Goal: Answer question/provide support: Share knowledge or assist other users

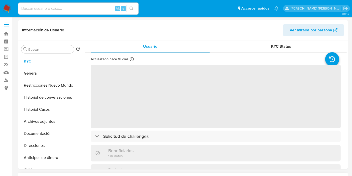
select select "10"
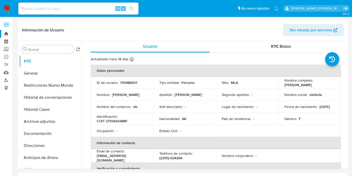
click at [7, 33] on link "Bandeja" at bounding box center [30, 34] width 60 height 8
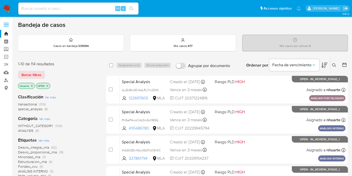
click at [31, 86] on icon "close-filter" at bounding box center [31, 85] width 3 height 3
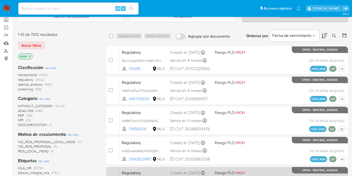
scroll to position [28, 0]
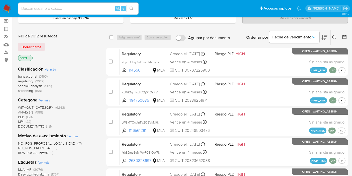
click at [33, 8] on input at bounding box center [78, 8] width 120 height 7
paste input "222329"
type input "222329"
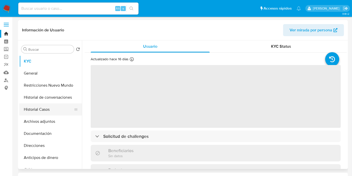
click at [53, 107] on button "Historial Casos" at bounding box center [48, 109] width 59 height 12
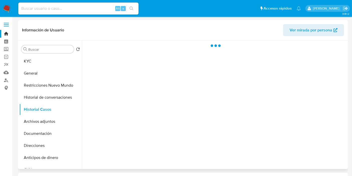
select select "10"
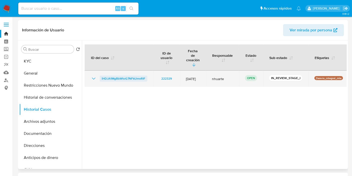
click at [124, 75] on span "iHDJA1MgBbWtoG7NFkUmvRIF" at bounding box center [124, 78] width 44 height 6
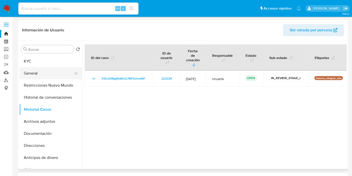
click at [38, 76] on button "General" at bounding box center [48, 73] width 59 height 12
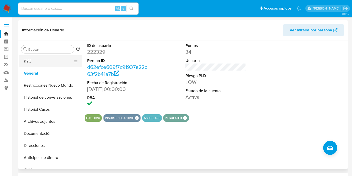
click at [44, 62] on button "KYC" at bounding box center [48, 61] width 59 height 12
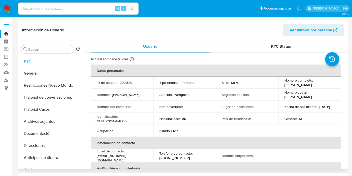
click at [122, 120] on p "CUIT 20114784606" at bounding box center [112, 121] width 30 height 5
copy p "20114784606"
click at [37, 133] on button "Documentación" at bounding box center [48, 133] width 59 height 12
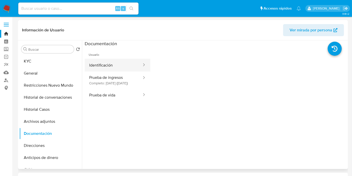
click at [128, 61] on button "Identificación" at bounding box center [114, 65] width 58 height 13
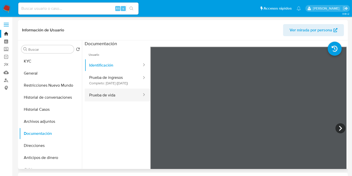
click at [97, 101] on button "Prueba de vida" at bounding box center [114, 94] width 58 height 13
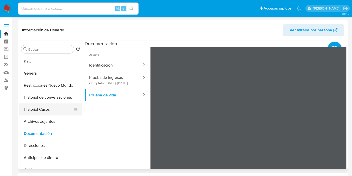
click at [37, 105] on button "Historial Casos" at bounding box center [48, 109] width 59 height 12
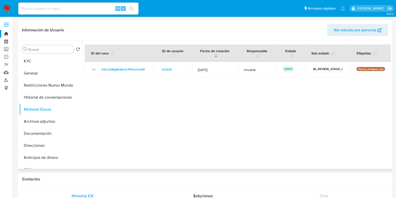
drag, startPoint x: 316, startPoint y: 0, endPoint x: 208, endPoint y: 106, distance: 151.1
click at [208, 106] on div at bounding box center [236, 104] width 309 height 128
click at [44, 8] on input at bounding box center [78, 8] width 120 height 7
paste input "689454388"
type input "689454388"
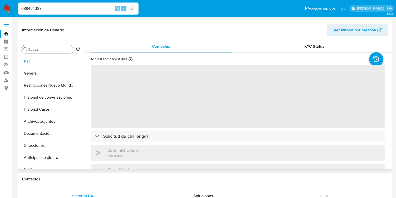
select select "10"
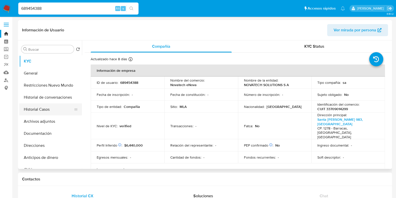
click at [50, 107] on button "Historial Casos" at bounding box center [48, 109] width 59 height 12
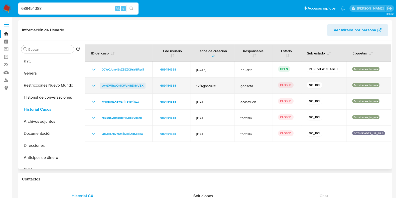
click at [122, 86] on span "vwyLjV1hwOnICWdK8tD8vVBX" at bounding box center [123, 85] width 42 height 6
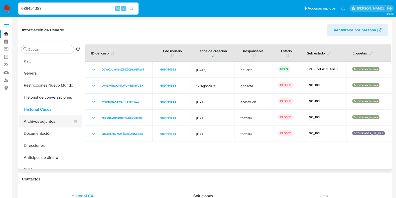
click at [49, 120] on button "Archivos adjuntos" at bounding box center [48, 121] width 59 height 12
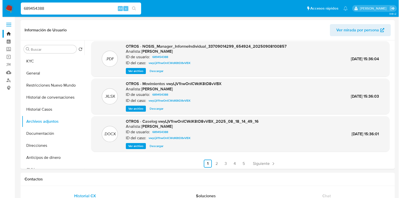
scroll to position [42, 0]
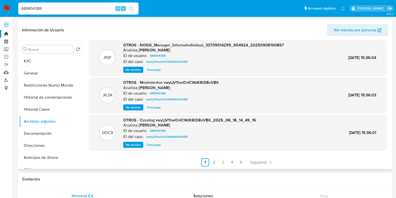
click at [132, 145] on span "Ver archivo" at bounding box center [133, 144] width 15 height 5
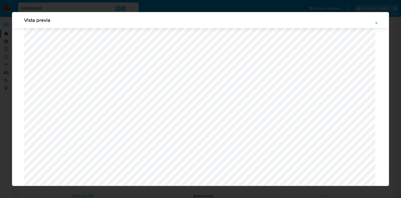
scroll to position [1275, 0]
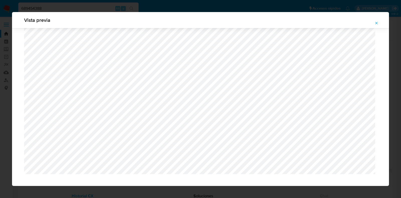
click at [356, 23] on icon "Attachment preview" at bounding box center [376, 23] width 4 height 4
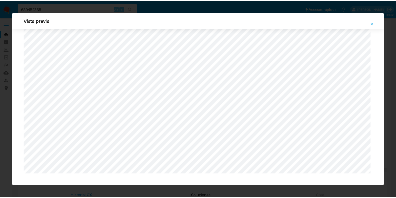
scroll to position [13, 0]
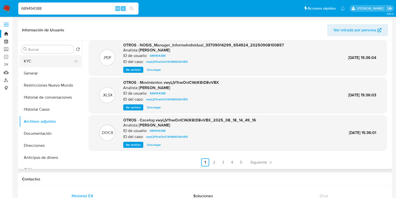
click at [41, 63] on button "KYC" at bounding box center [48, 61] width 59 height 12
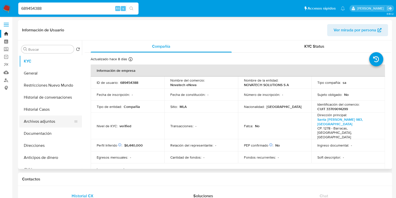
click at [48, 126] on button "Archivos adjuntos" at bounding box center [48, 121] width 59 height 12
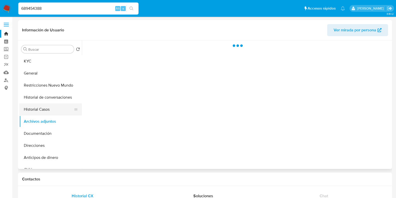
click at [49, 110] on button "Historial Casos" at bounding box center [48, 109] width 59 height 12
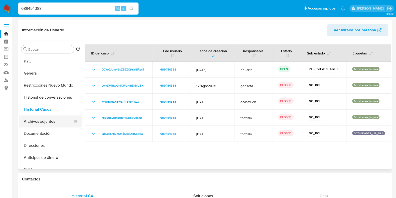
click at [40, 121] on button "Archivos adjuntos" at bounding box center [48, 121] width 59 height 12
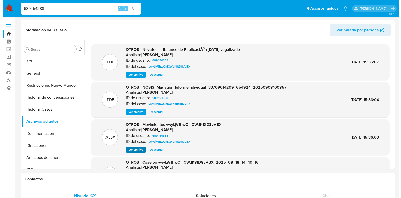
scroll to position [42, 0]
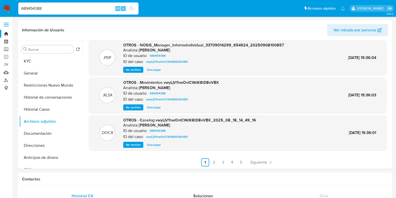
click at [127, 142] on span "Ver archivo" at bounding box center [133, 144] width 15 height 5
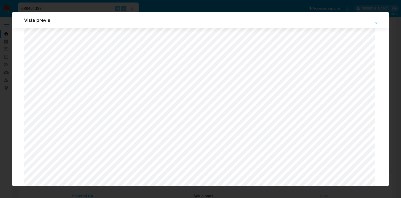
scroll to position [178, 0]
click at [356, 23] on icon "Attachment preview" at bounding box center [376, 23] width 4 height 4
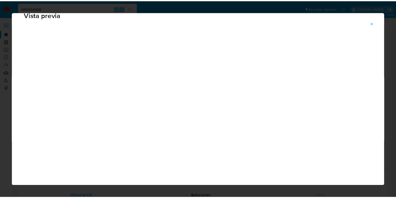
scroll to position [13, 0]
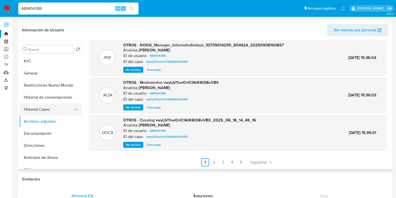
click at [44, 112] on button "Historial Casos" at bounding box center [48, 109] width 59 height 12
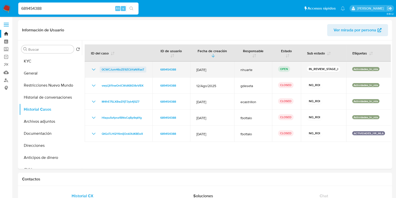
click at [135, 70] on span "0CWCJum46sZE9ZCbYaNlRasT" at bounding box center [123, 69] width 43 height 6
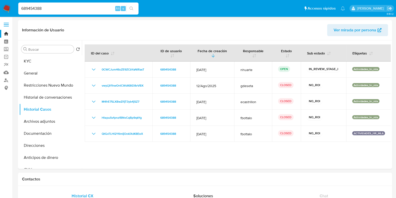
drag, startPoint x: 46, startPoint y: 10, endPoint x: 8, endPoint y: 7, distance: 38.9
click at [8, 7] on nav "Pausado Ver notificaciones 689454388 Alt s Accesos rápidos Presiona las siguien…" at bounding box center [198, 8] width 396 height 17
paste input "2360517605"
type input "2360517605"
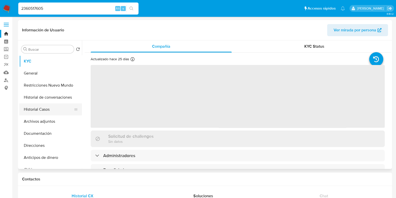
click at [52, 114] on button "Historial Casos" at bounding box center [48, 109] width 59 height 12
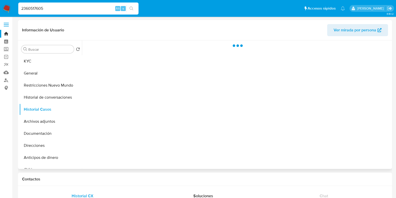
select select "10"
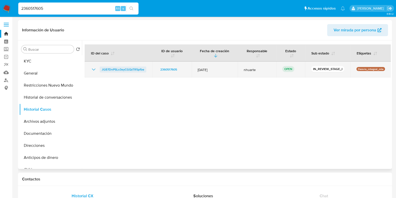
click at [120, 69] on span "JGB7DnPSLo3eyCGQzTR5pfbe" at bounding box center [123, 69] width 43 height 6
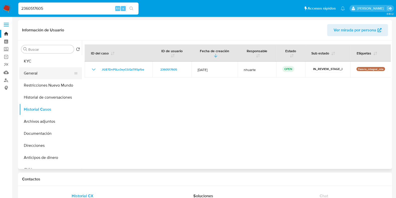
click at [43, 76] on button "General" at bounding box center [48, 73] width 59 height 12
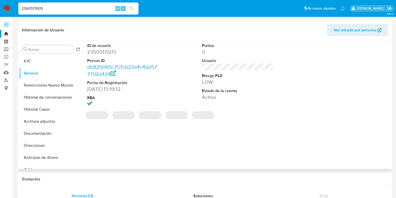
click at [110, 51] on dd "2360517605" at bounding box center [123, 51] width 72 height 7
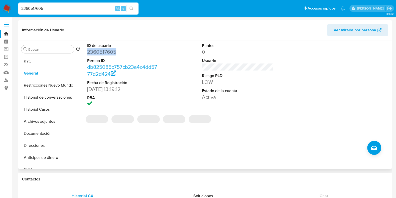
click at [110, 51] on dd "2360517605" at bounding box center [123, 51] width 72 height 7
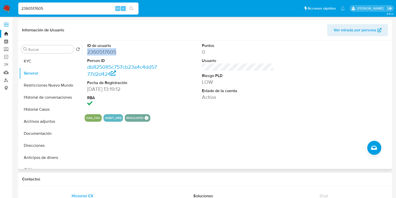
copy dd "2360517605"
click at [37, 142] on button "Direcciones" at bounding box center [48, 145] width 59 height 12
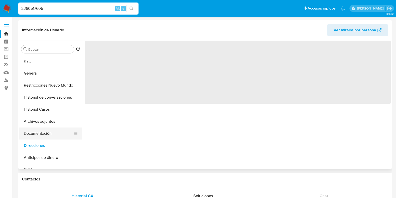
click at [38, 133] on button "Documentación" at bounding box center [48, 133] width 59 height 12
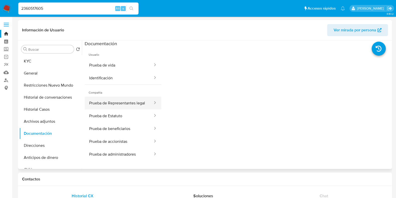
click at [133, 99] on button "Prueba de Representantes legal" at bounding box center [119, 102] width 69 height 13
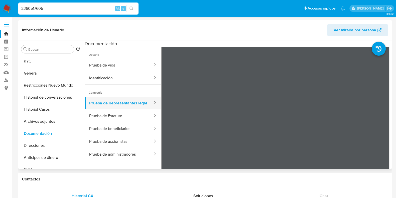
scroll to position [31, 0]
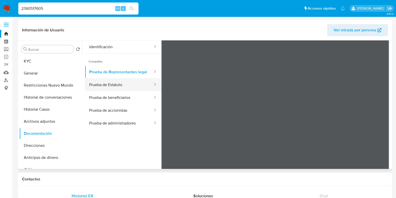
click at [116, 91] on button "Prueba de Estatuto" at bounding box center [119, 84] width 69 height 13
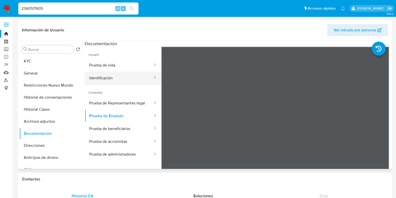
click at [113, 78] on button "Identificación" at bounding box center [119, 77] width 69 height 13
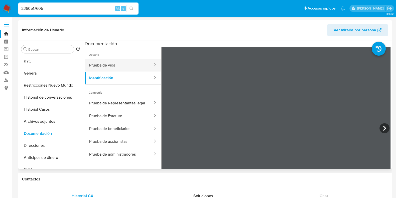
drag, startPoint x: 127, startPoint y: 72, endPoint x: 126, endPoint y: 69, distance: 3.2
click at [127, 72] on button "Identificación" at bounding box center [119, 77] width 69 height 13
click at [126, 66] on button "Prueba de vida" at bounding box center [119, 65] width 69 height 13
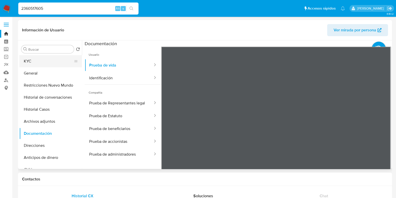
click at [56, 58] on button "KYC" at bounding box center [48, 61] width 59 height 12
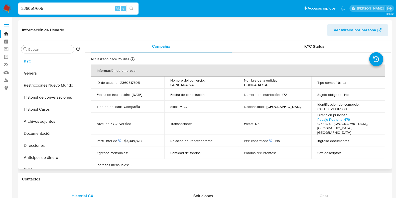
click at [133, 83] on p "2360517605" at bounding box center [130, 82] width 20 height 5
copy p "2360517605"
drag, startPoint x: 244, startPoint y: 84, endPoint x: 269, endPoint y: 84, distance: 25.8
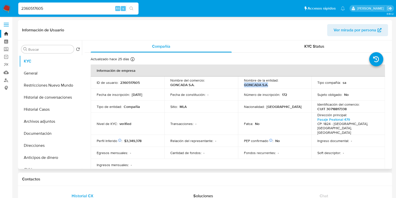
click at [269, 84] on div "Nombre de la entidad : GONCADA S.A." at bounding box center [275, 82] width 62 height 9
copy p "GONCADA S.A."
click at [43, 83] on button "Restricciones Nuevo Mundo" at bounding box center [48, 85] width 59 height 12
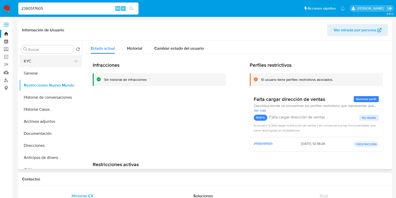
click at [43, 60] on button "KYC" at bounding box center [48, 61] width 59 height 12
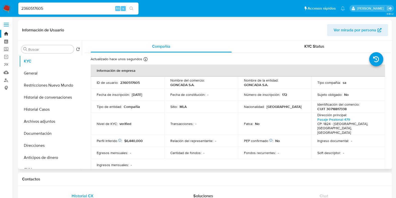
click at [133, 82] on p "2360517605" at bounding box center [130, 82] width 20 height 5
drag, startPoint x: 133, startPoint y: 82, endPoint x: 331, endPoint y: 108, distance: 199.9
click at [331, 108] on p "CUIT 30718817338" at bounding box center [331, 108] width 29 height 5
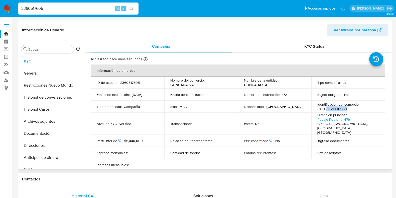
copy p "30718817338"
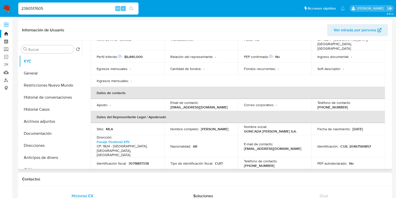
scroll to position [94, 0]
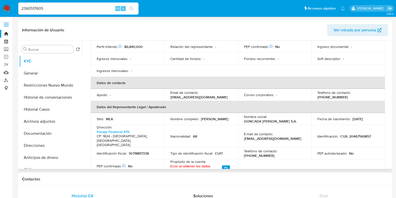
click at [222, 134] on div "Nacionalidad : AR" at bounding box center [201, 136] width 62 height 5
click at [356, 134] on p "CUIL 20467569857" at bounding box center [355, 136] width 31 height 5
copy p "20467569857"
click at [50, 133] on button "Documentación" at bounding box center [48, 133] width 59 height 12
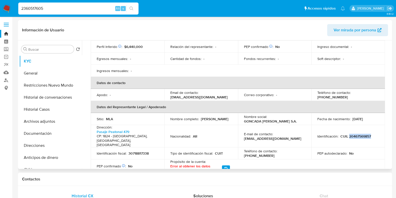
scroll to position [0, 0]
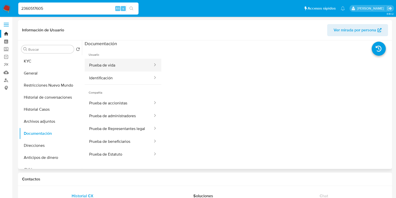
click at [113, 67] on button "Prueba de vida" at bounding box center [119, 65] width 69 height 13
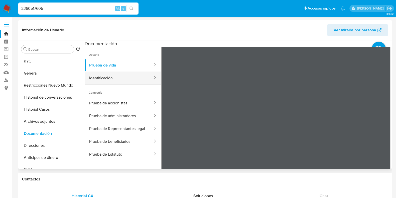
click at [110, 79] on button "Identificación" at bounding box center [119, 77] width 69 height 13
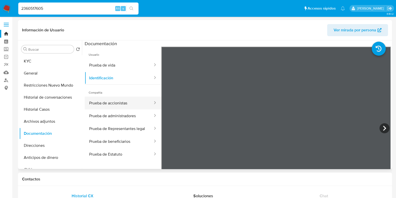
click at [109, 102] on button "Prueba de accionistas" at bounding box center [119, 102] width 69 height 13
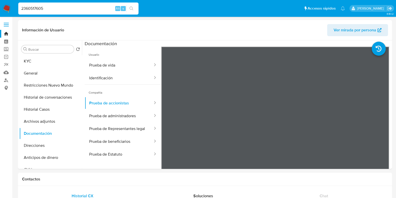
drag, startPoint x: 60, startPoint y: 8, endPoint x: 3, endPoint y: 10, distance: 57.4
click at [3, 10] on nav "Pausado Ver notificaciones 2360517605 Alt s Accesos rápidos Presiona las siguie…" at bounding box center [198, 8] width 396 height 17
paste input "99006067"
type input "299006067"
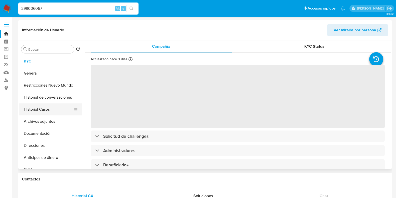
click at [51, 112] on button "Historial Casos" at bounding box center [48, 109] width 59 height 12
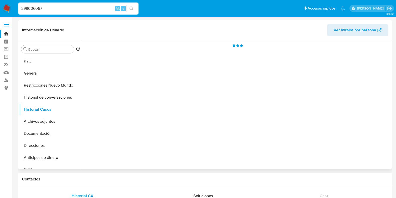
select select "10"
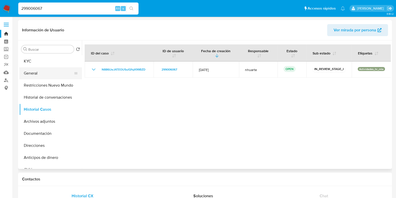
click at [41, 71] on button "General" at bounding box center [48, 73] width 59 height 12
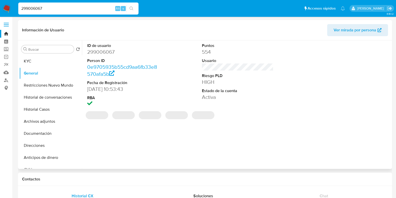
click at [111, 50] on dd "299006067" at bounding box center [123, 51] width 72 height 7
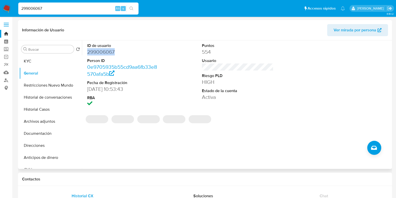
copy dd "299006067"
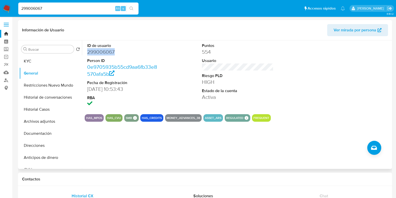
copy dd "299006067"
click at [45, 107] on button "Historial Casos" at bounding box center [48, 109] width 59 height 12
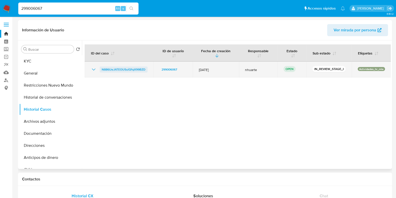
click at [110, 67] on span "N886UeJATEOUSuiQ1qX99BZD" at bounding box center [124, 69] width 44 height 6
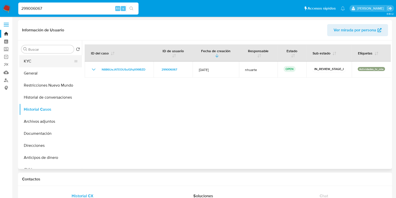
click at [25, 58] on button "KYC" at bounding box center [48, 61] width 59 height 12
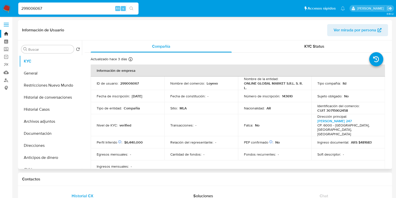
click at [337, 110] on p "CUIT 30715902458" at bounding box center [332, 110] width 31 height 5
drag, startPoint x: 290, startPoint y: 95, endPoint x: 295, endPoint y: 95, distance: 4.8
click at [295, 95] on div "Número de inscripción : 143610" at bounding box center [275, 96] width 62 height 5
click at [40, 130] on button "Documentación" at bounding box center [48, 133] width 59 height 12
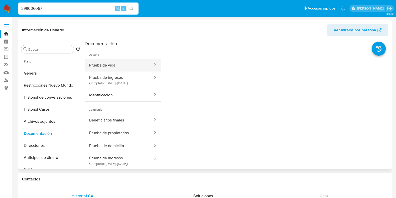
click at [116, 66] on button "Prueba de vida" at bounding box center [119, 65] width 69 height 13
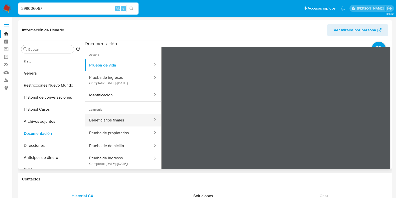
click at [114, 121] on button "Beneficiarios finales" at bounding box center [119, 119] width 69 height 13
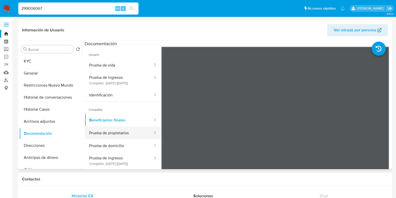
click at [124, 138] on button "Prueba de propietarios" at bounding box center [119, 132] width 69 height 13
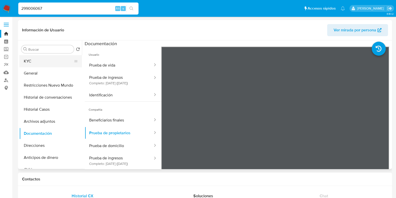
click at [46, 58] on button "KYC" at bounding box center [48, 61] width 59 height 12
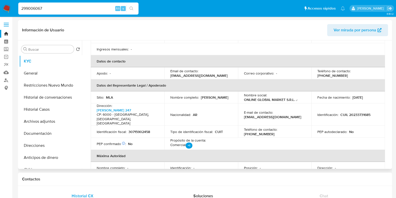
scroll to position [125, 0]
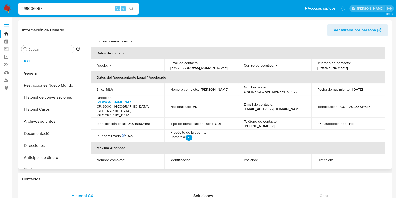
click at [275, 124] on p "(236) 4222821" at bounding box center [259, 126] width 31 height 5
click at [244, 106] on p "ogmargentina@gmail.com" at bounding box center [272, 108] width 57 height 5
drag, startPoint x: 244, startPoint y: 101, endPoint x: 285, endPoint y: 102, distance: 41.6
click at [285, 102] on div "E-mail de contacto : ogmargentina@gmail.com" at bounding box center [275, 106] width 62 height 9
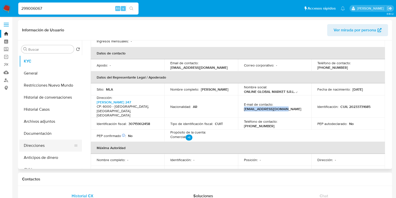
click at [36, 144] on button "Direcciones" at bounding box center [48, 145] width 59 height 12
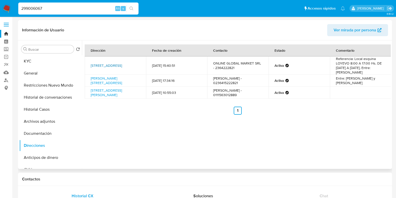
click at [110, 63] on link "Calle Doctor Posio 247, Junín, Buenos Aires, 6000, Argentina 247" at bounding box center [106, 65] width 31 height 5
drag, startPoint x: 334, startPoint y: 62, endPoint x: 347, endPoint y: 63, distance: 13.3
click at [347, 63] on td "Referencia: Local esquina LOYEVO 8:00 A 17:00 Hs. DE LUNES A VIERNES. Entre: Ra…" at bounding box center [360, 65] width 61 height 18
click at [60, 60] on button "KYC" at bounding box center [48, 61] width 59 height 12
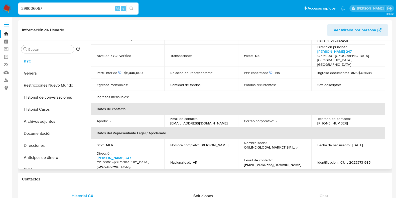
scroll to position [94, 0]
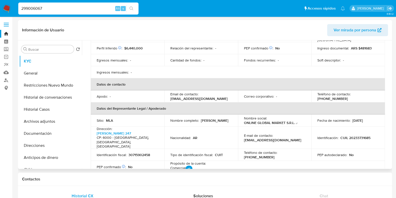
drag, startPoint x: 170, startPoint y: 119, endPoint x: 223, endPoint y: 120, distance: 53.4
click at [223, 120] on div "Nombre completo : Fernando Manuel Castroagudin" at bounding box center [201, 120] width 62 height 5
drag, startPoint x: 349, startPoint y: 130, endPoint x: 376, endPoint y: 130, distance: 26.1
click at [356, 135] on div "Identificación : CUIL 20233731685" at bounding box center [348, 137] width 62 height 5
drag, startPoint x: 48, startPoint y: 7, endPoint x: 20, endPoint y: 6, distance: 28.1
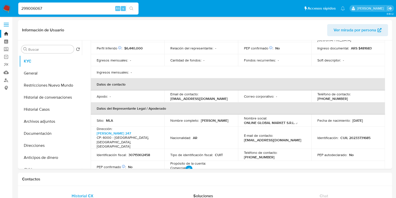
click at [20, 6] on input "299006067" at bounding box center [78, 8] width 120 height 7
paste input "689454388"
type input "689454388"
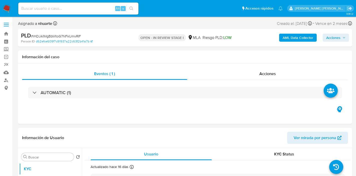
select select "10"
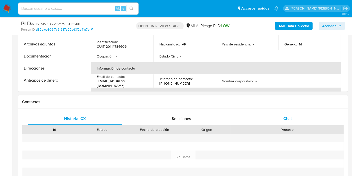
click at [288, 118] on span "Chat" at bounding box center [287, 118] width 9 height 6
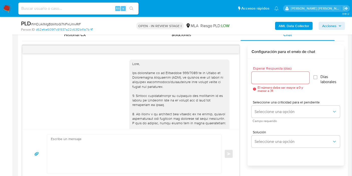
scroll to position [364, 0]
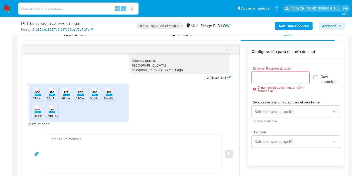
click at [36, 92] on span "PDF" at bounding box center [38, 91] width 5 height 3
drag, startPoint x: 52, startPoint y: 92, endPoint x: 60, endPoint y: 93, distance: 8.1
click at [53, 93] on span "PDF" at bounding box center [52, 91] width 5 height 3
drag, startPoint x: 66, startPoint y: 93, endPoint x: 78, endPoint y: 93, distance: 11.5
click at [66, 93] on rect at bounding box center [66, 94] width 7 height 2
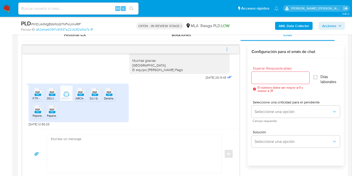
click at [80, 93] on span "PDF" at bounding box center [80, 91] width 5 height 3
click at [94, 93] on span "PDF" at bounding box center [95, 91] width 5 height 3
drag, startPoint x: 108, startPoint y: 92, endPoint x: 95, endPoint y: 96, distance: 13.2
click at [108, 92] on span "PDF" at bounding box center [109, 91] width 5 height 3
drag, startPoint x: 38, startPoint y: 112, endPoint x: 52, endPoint y: 111, distance: 14.6
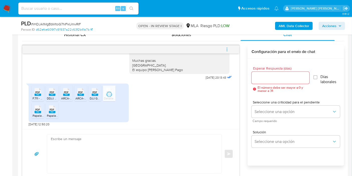
click at [38, 112] on rect at bounding box center [38, 112] width 7 height 2
click at [54, 111] on rect at bounding box center [52, 112] width 7 height 2
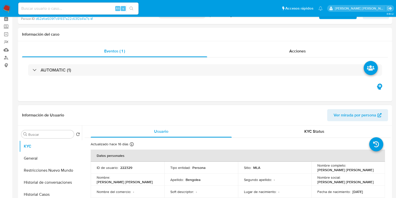
scroll to position [0, 0]
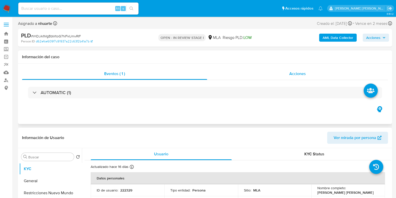
click at [306, 69] on div "Acciones" at bounding box center [297, 74] width 181 height 12
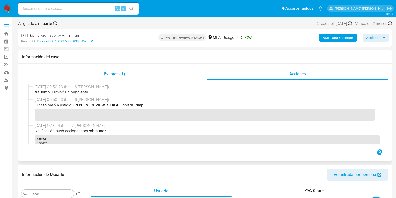
click at [106, 75] on span "Eventos ( 1 )" at bounding box center [114, 74] width 21 height 6
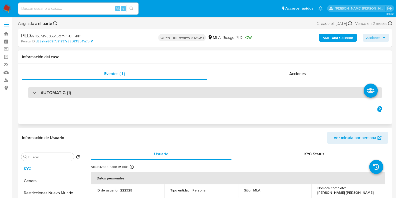
click at [103, 94] on div "AUTOMATIC (1)" at bounding box center [205, 93] width 354 height 12
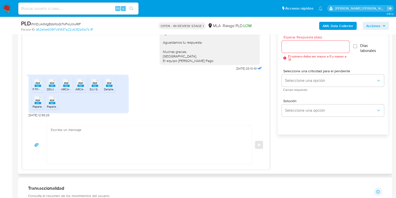
scroll to position [501, 0]
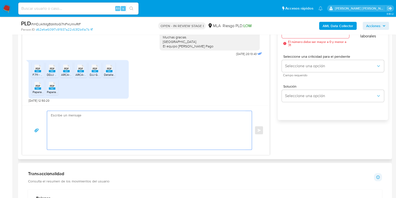
paste textarea "Hola, ¡Muchas gracias por tu respuesta! Confirmamos la recepción de la document…"
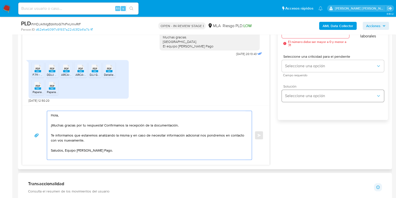
scroll to position [470, 0]
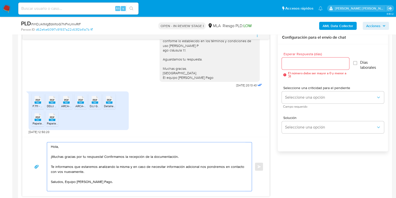
type textarea "Hola, ¡Muchas gracias por tu respuesta! Confirmamos la recepción de la document…"
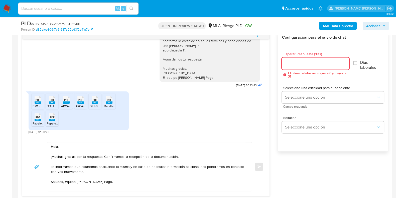
click at [291, 62] on input "Esperar Respuesta (días)" at bounding box center [315, 63] width 67 height 7
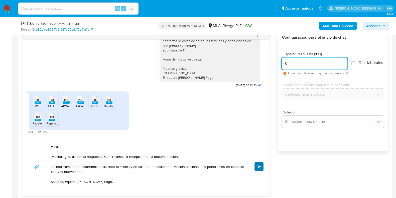
type input "0"
click at [260, 165] on span "Enviar" at bounding box center [260, 166] width 4 height 3
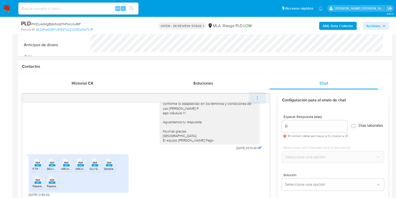
scroll to position [402, 0]
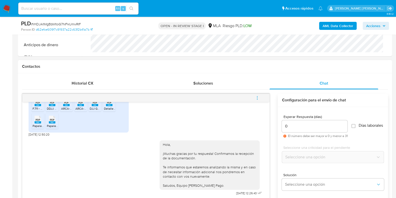
click at [256, 98] on icon "menu-action" at bounding box center [257, 97] width 5 height 5
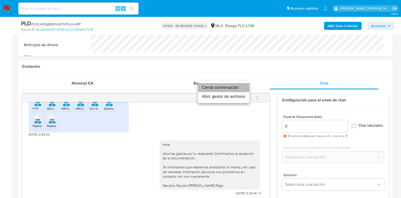
click at [227, 86] on li "Cerrar conversación" at bounding box center [223, 87] width 51 height 9
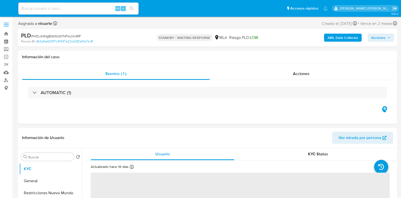
select select "10"
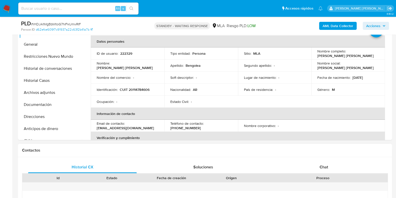
scroll to position [125, 0]
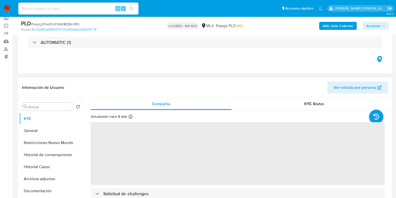
select select "10"
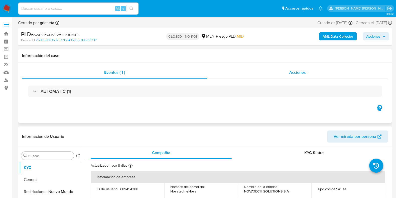
click at [293, 70] on span "Acciones" at bounding box center [297, 72] width 17 height 6
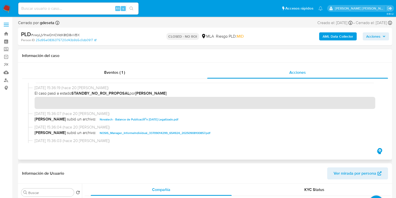
scroll to position [94, 0]
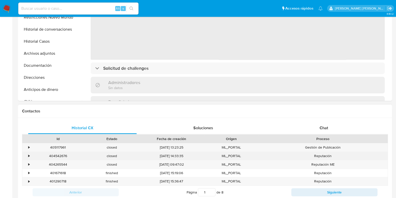
select select "10"
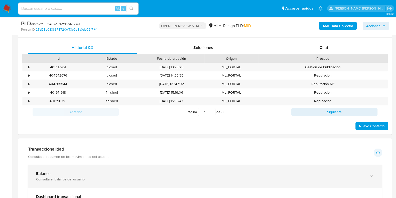
scroll to position [376, 0]
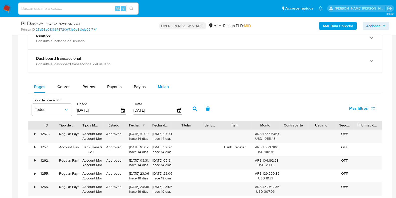
click at [160, 85] on span "Mulan" at bounding box center [163, 87] width 11 height 6
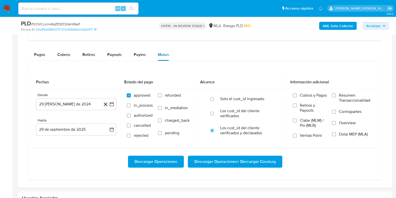
scroll to position [438, 0]
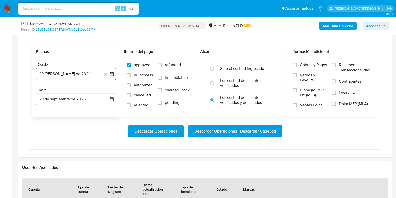
click at [78, 70] on button "29 de agosto de 2024" at bounding box center [76, 74] width 80 height 12
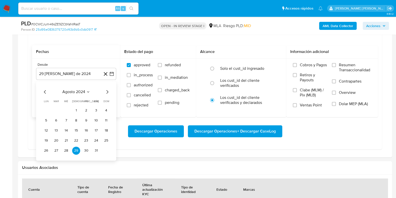
click at [107, 91] on icon "Mes siguiente" at bounding box center [107, 92] width 6 height 6
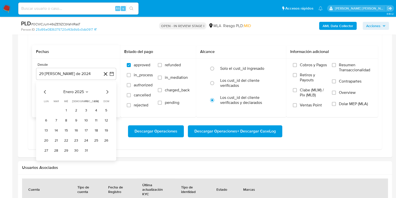
click at [107, 91] on icon "Mes siguiente" at bounding box center [107, 92] width 6 height 6
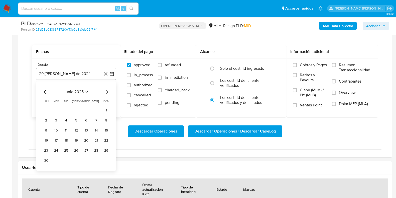
click at [107, 91] on icon "Mes siguiente" at bounding box center [107, 92] width 6 height 6
click at [44, 90] on icon "Mes anterior" at bounding box center [45, 92] width 6 height 6
click at [84, 108] on button "1" at bounding box center [86, 110] width 8 height 8
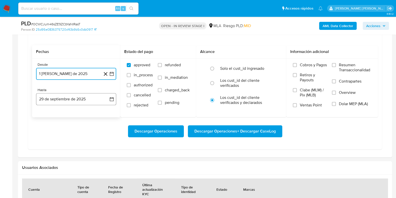
click at [74, 100] on button "29 de septiembre de 2025" at bounding box center [76, 99] width 80 height 12
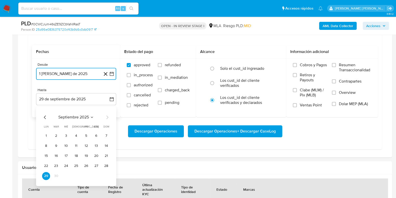
click at [45, 117] on icon "Mes anterior" at bounding box center [45, 117] width 2 height 4
click at [107, 175] on button "31" at bounding box center [106, 176] width 8 height 8
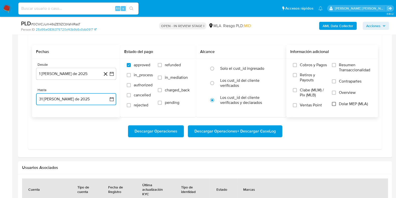
click at [335, 102] on input "Dolar MEP (MLA)" at bounding box center [334, 104] width 4 height 4
click at [231, 130] on span "Descargar Operaciones + Descargar CaseLog" at bounding box center [234, 131] width 81 height 11
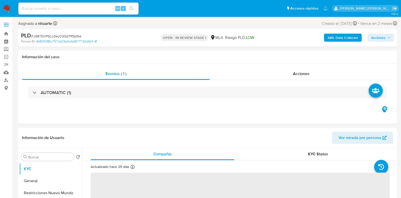
select select "10"
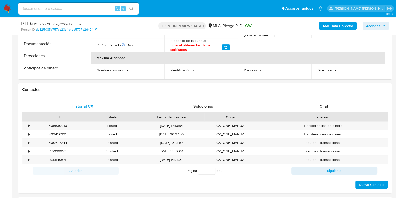
scroll to position [250, 0]
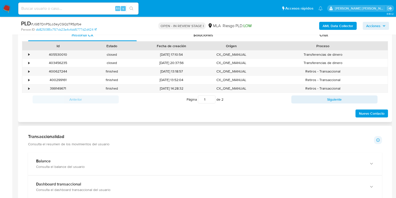
drag, startPoint x: 322, startPoint y: 38, endPoint x: 319, endPoint y: 44, distance: 6.1
click at [322, 38] on div "Chat" at bounding box center [324, 35] width 109 height 12
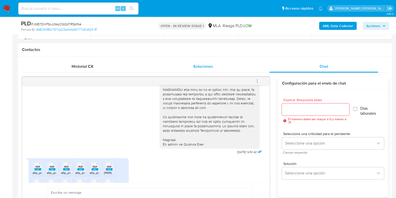
scroll to position [188, 0]
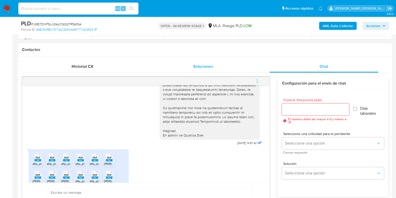
click at [148, 63] on button "Soluciones" at bounding box center [203, 66] width 121 height 12
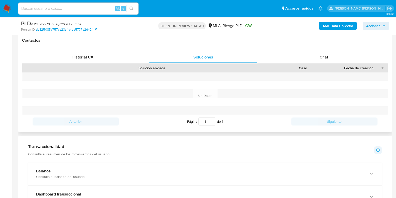
scroll to position [219, 0]
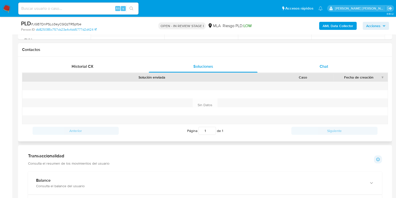
click at [324, 63] on span "Chat" at bounding box center [324, 66] width 9 height 6
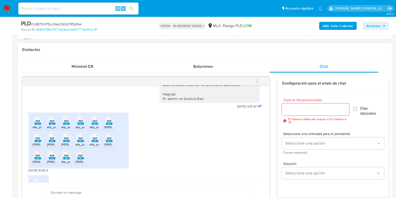
scroll to position [250, 0]
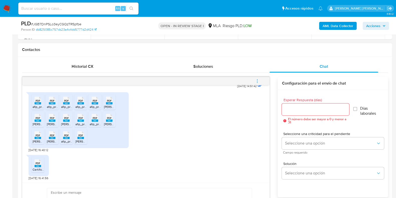
click at [35, 101] on icon at bounding box center [38, 100] width 7 height 8
click at [50, 102] on span "PDF" at bounding box center [52, 100] width 5 height 3
drag, startPoint x: 64, startPoint y: 101, endPoint x: 75, endPoint y: 102, distance: 11.3
click at [64, 101] on icon at bounding box center [66, 100] width 7 height 8
drag, startPoint x: 79, startPoint y: 102, endPoint x: 90, endPoint y: 102, distance: 10.5
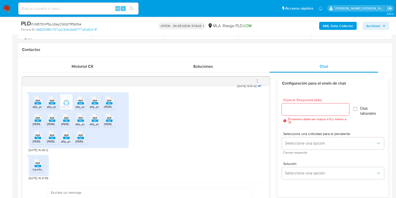
click at [80, 102] on span "PDF" at bounding box center [80, 100] width 5 height 3
click at [95, 102] on span "PDF" at bounding box center [95, 100] width 5 height 3
click at [107, 102] on span "PDF" at bounding box center [109, 100] width 5 height 3
drag, startPoint x: 106, startPoint y: 122, endPoint x: 92, endPoint y: 121, distance: 14.0
click at [106, 122] on div "PDF PDF" at bounding box center [109, 117] width 11 height 10
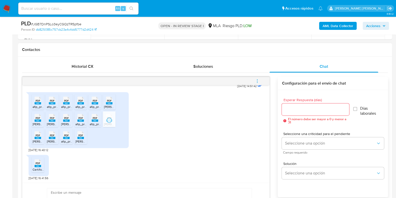
drag, startPoint x: 92, startPoint y: 121, endPoint x: 84, endPoint y: 121, distance: 7.8
click at [91, 121] on div "PDF PDF" at bounding box center [95, 117] width 11 height 10
click at [81, 120] on span "PDF" at bounding box center [80, 117] width 5 height 3
drag, startPoint x: 66, startPoint y: 120, endPoint x: 51, endPoint y: 120, distance: 14.8
click at [66, 120] on span "PDF" at bounding box center [66, 117] width 5 height 3
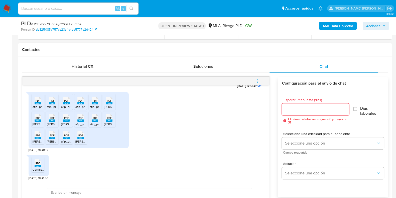
click at [68, 122] on rect at bounding box center [66, 120] width 7 height 2
click at [82, 122] on rect at bounding box center [80, 120] width 7 height 2
click at [95, 122] on rect at bounding box center [95, 120] width 7 height 2
click at [111, 122] on div "PDF PDF" at bounding box center [109, 117] width 11 height 10
drag, startPoint x: 78, startPoint y: 141, endPoint x: 73, endPoint y: 141, distance: 5.0
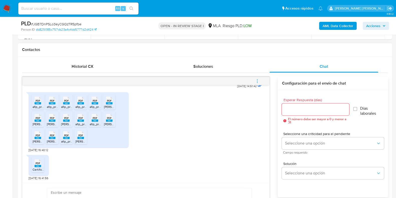
click at [78, 139] on rect at bounding box center [80, 138] width 7 height 2
drag, startPoint x: 67, startPoint y: 141, endPoint x: 53, endPoint y: 140, distance: 14.4
click at [67, 139] on rect at bounding box center [66, 138] width 7 height 2
click at [51, 139] on rect at bounding box center [52, 138] width 7 height 2
click at [36, 137] on span "PDF" at bounding box center [38, 135] width 5 height 3
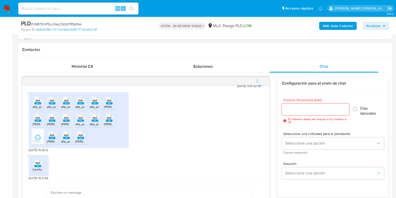
drag, startPoint x: 36, startPoint y: 170, endPoint x: 86, endPoint y: 151, distance: 53.4
click at [36, 167] on icon "PDF" at bounding box center [38, 163] width 7 height 9
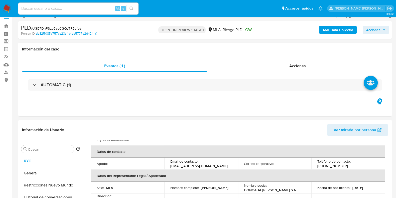
scroll to position [0, 0]
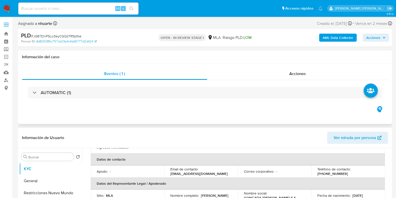
click at [302, 67] on div "Eventos ( 1 ) Acciones AUTOMATIC (1)" at bounding box center [205, 94] width 374 height 60
click at [299, 71] on span "Acciones" at bounding box center [297, 74] width 17 height 6
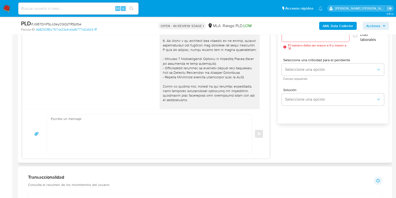
scroll to position [250, 0]
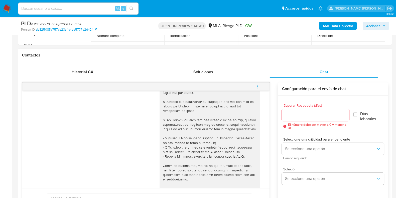
click at [115, 125] on div "17/09/2025 14:51:42" at bounding box center [146, 185] width 235 height 247
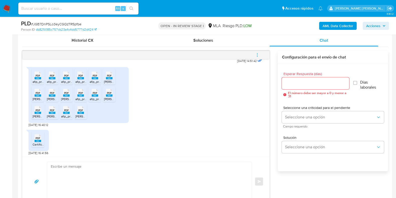
scroll to position [254, 0]
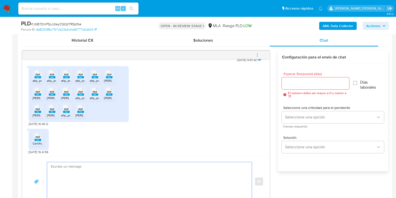
paste textarea "Hola, Muchas gracias por la respuesta. Analizamos tu caso y notamos que la info…"
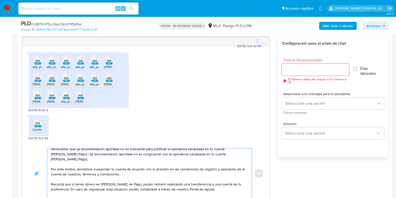
scroll to position [0, 0]
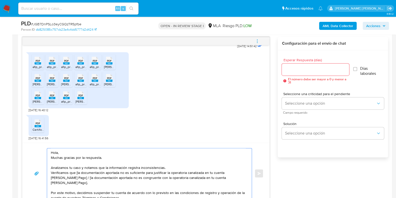
click at [76, 177] on textarea "Hola, Muchas gracias por la respuesta. Analizamos tu caso y notamos que la info…" at bounding box center [148, 173] width 195 height 50
drag, startPoint x: 73, startPoint y: 182, endPoint x: 77, endPoint y: 188, distance: 7.4
click at [77, 188] on textarea "Hola, Muchas gracias por la respuesta. Analizamos tu caso y notamos que la info…" at bounding box center [148, 173] width 195 height 50
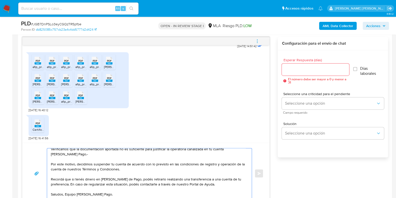
scroll to position [39, 0]
type textarea "Hola, Muchas gracias por la respuesta. Analizamos tu caso y notamos que la info…"
click at [288, 69] on input "Esperar Respuesta (días)" at bounding box center [315, 69] width 67 height 7
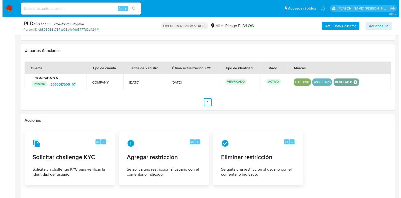
scroll to position [796, 0]
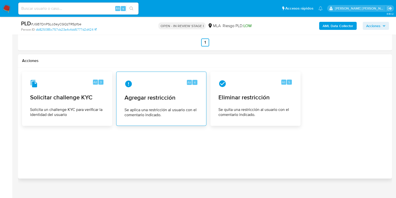
type input "0"
click at [170, 102] on div "Alt 4 Agregar restricción Se aplica una restricción al usuario con el comentari…" at bounding box center [162, 99] width 82 height 46
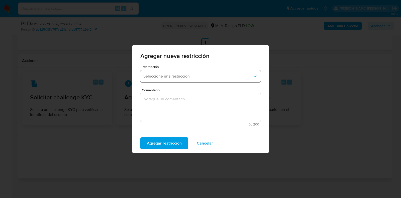
click at [173, 80] on button "Seleccione una restricción" at bounding box center [200, 76] width 120 height 12
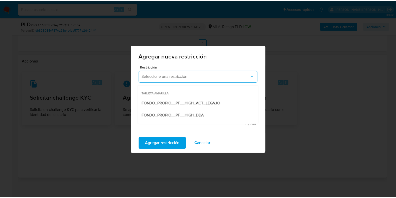
scroll to position [62, 0]
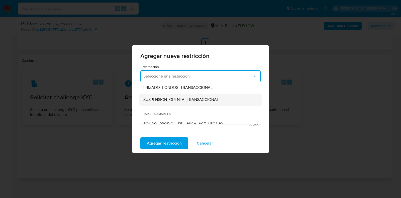
click at [176, 102] on span "SUSPENSION_CUENTA_TRANSACCIONAL" at bounding box center [180, 99] width 75 height 5
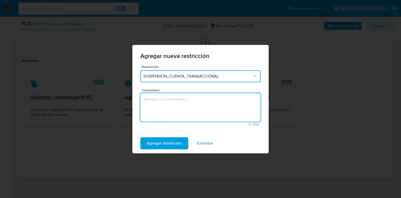
click at [176, 102] on textarea "Comentario" at bounding box center [200, 107] width 120 height 29
type textarea "AML"
click at [172, 145] on span "Agregar restricción" at bounding box center [164, 143] width 35 height 11
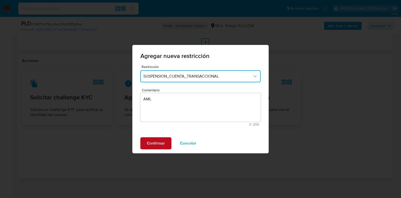
click at [164, 144] on span "Confirmar" at bounding box center [156, 143] width 18 height 11
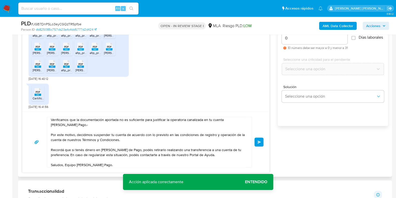
scroll to position [31, 0]
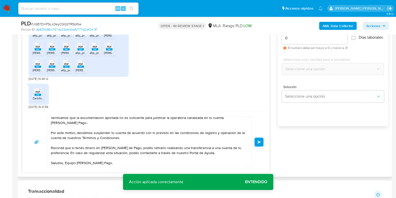
click at [260, 141] on span "Enviar" at bounding box center [260, 141] width 4 height 3
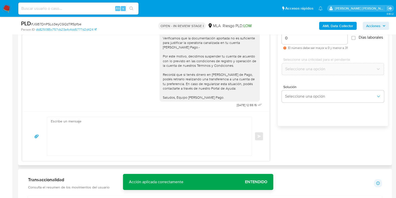
scroll to position [264, 0]
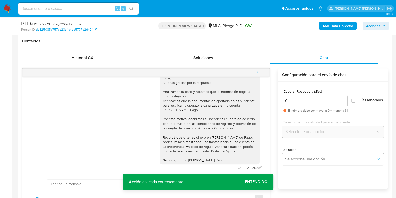
click at [258, 70] on icon "menu-action" at bounding box center [257, 72] width 5 height 5
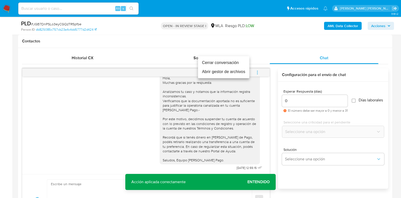
click at [212, 60] on li "Cerrar conversación" at bounding box center [223, 62] width 51 height 9
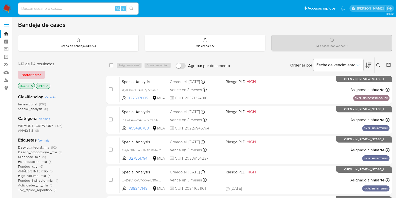
click at [38, 72] on span "Borrar filtros" at bounding box center [32, 74] width 20 height 7
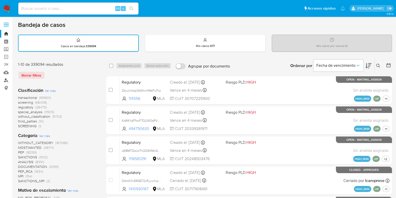
click at [6, 78] on link "Buscador de personas" at bounding box center [30, 80] width 60 height 8
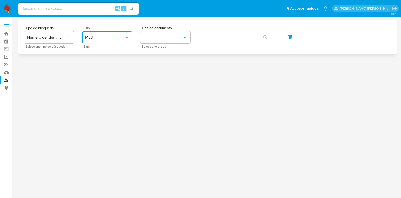
click at [110, 40] on span "MLU" at bounding box center [104, 37] width 39 height 5
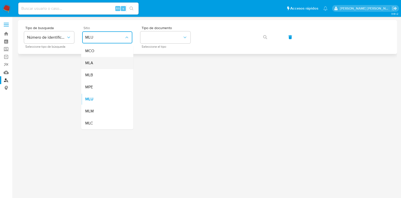
click at [108, 63] on div "MLA" at bounding box center [105, 63] width 41 height 12
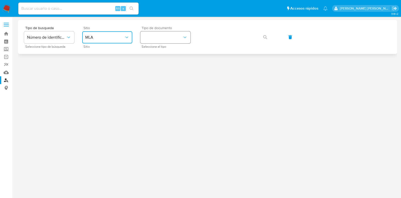
click at [160, 38] on button "identificationType" at bounding box center [165, 37] width 50 height 12
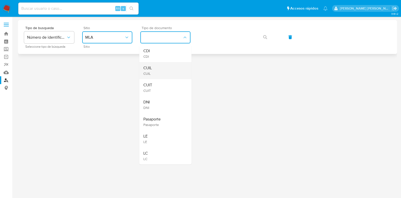
click at [163, 67] on div "CUIL CUIL" at bounding box center [163, 70] width 41 height 17
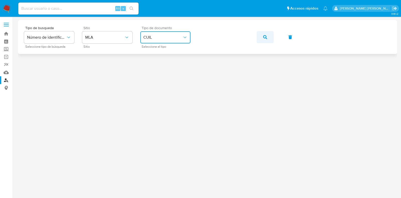
click at [268, 37] on button "button" at bounding box center [265, 37] width 17 height 12
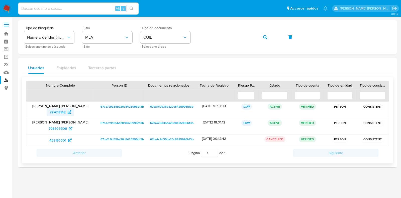
click at [64, 111] on span "727618142" at bounding box center [58, 112] width 16 height 8
click at [267, 35] on button "button" at bounding box center [265, 37] width 17 height 12
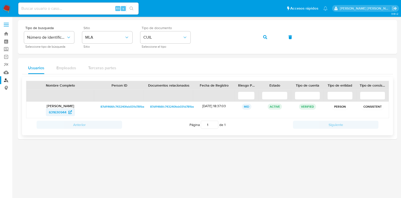
click at [56, 112] on span "631630944" at bounding box center [58, 112] width 18 height 8
click at [179, 38] on div "Tipo de busqueda Número de identificación Seleccione tipo de búsqueda Sitio MLA…" at bounding box center [207, 37] width 367 height 22
click at [269, 38] on button "button" at bounding box center [265, 37] width 17 height 12
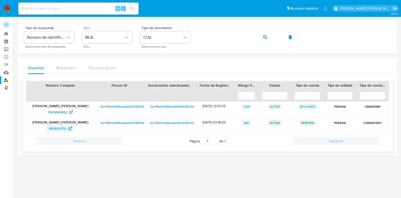
click at [62, 127] on span "185400770" at bounding box center [58, 128] width 18 height 8
click at [57, 9] on input at bounding box center [78, 8] width 120 height 7
paste input "qDMGxAwyiM7QLas9etwh24qn"
type input "qDMGxAwyiM7QLas9etwh24qn"
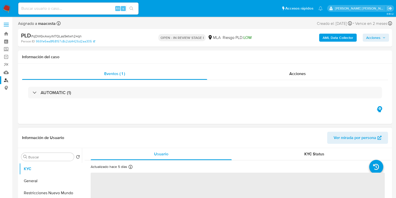
select select "10"
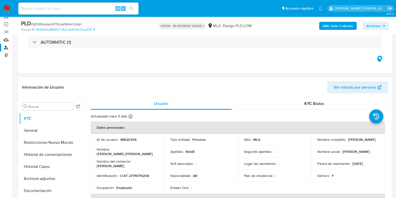
scroll to position [125, 0]
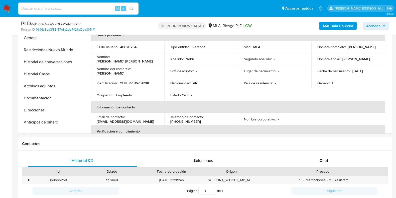
click at [78, 8] on input at bounding box center [78, 8] width 120 height 7
paste input "dmd1srmjOfrZv3ovSDAikxHK"
type input "dmd1srmjOfrZv3ovSDAikxHK"
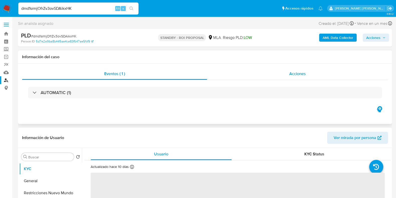
select select "10"
click at [305, 76] on span "Acciones" at bounding box center [297, 74] width 17 height 6
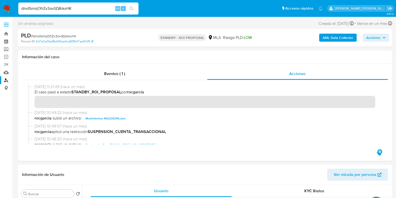
drag, startPoint x: 81, startPoint y: 9, endPoint x: 1, endPoint y: 8, distance: 79.9
click at [1, 8] on nav "Pausado Ver notificaciones dmd1srmjOfrZv3ovSDAikxHK Alt s Accesos rápidos Presi…" at bounding box center [198, 8] width 396 height 17
paste input "YGDSOeFKD3dyoolEzzicFT7g"
type input "YGDSOeFKD3dyoolEzzicFT7g"
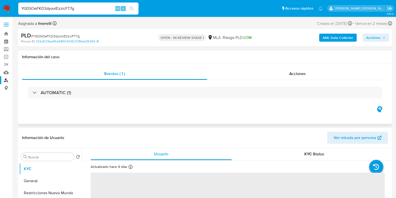
select select "10"
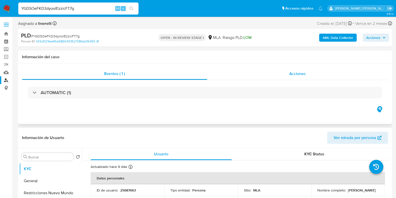
click at [301, 77] on div "Acciones" at bounding box center [297, 74] width 181 height 12
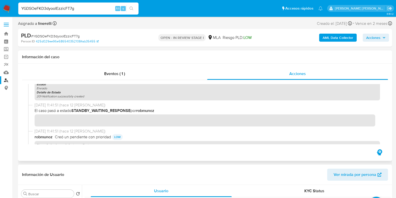
scroll to position [62, 0]
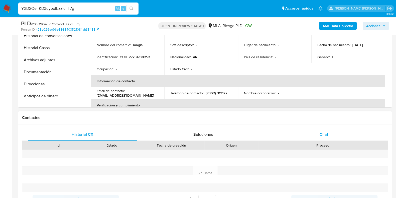
click at [320, 131] on span "Chat" at bounding box center [324, 134] width 9 height 6
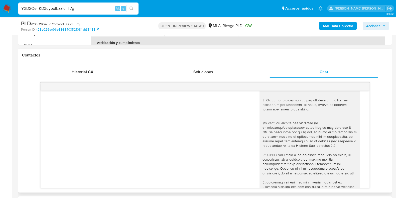
scroll to position [241, 0]
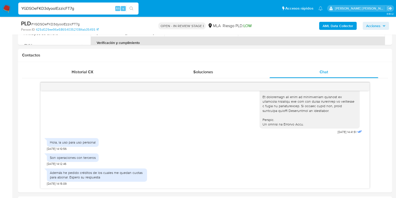
drag, startPoint x: 99, startPoint y: 6, endPoint x: 0, endPoint y: 8, distance: 98.7
click at [0, 8] on nav "Pausado Ver notificaciones YGDSOeFKD3dyoolEzzicFT7g Alt s Accesos rápidos Presi…" at bounding box center [198, 8] width 396 height 17
paste input "mf5ts6gRdijQ4uF8CB4VHCcS"
type input "mf5ts6gRdijQ4uF8CB4VHCcS"
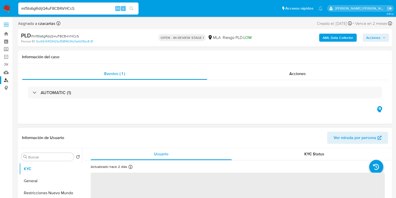
select select "10"
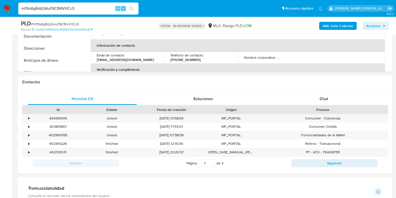
scroll to position [188, 0]
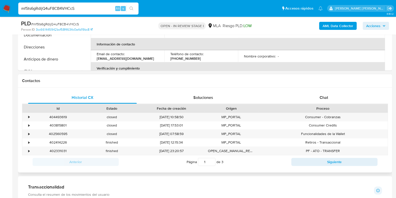
click at [322, 91] on div "Historial CX Soluciones Chat Id Estado Fecha de creación Origen Proceso • 40449…" at bounding box center [205, 129] width 374 height 85
click at [322, 93] on div "Chat" at bounding box center [324, 97] width 109 height 12
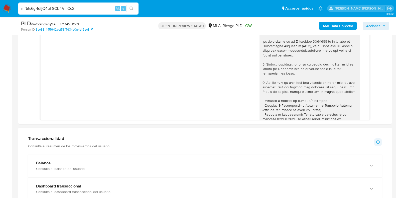
scroll to position [257, 0]
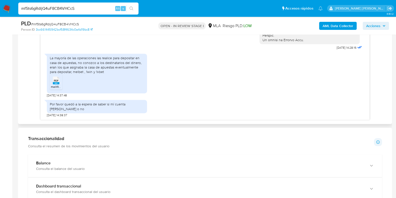
click at [56, 82] on span "PDF" at bounding box center [56, 80] width 5 height 3
drag, startPoint x: 53, startPoint y: 7, endPoint x: 26, endPoint y: 1, distance: 27.6
click at [18, 7] on li "mf5ts6gRdijQ4uF8CB4VHCcS Alt s" at bounding box center [78, 8] width 123 height 13
paste input "cxuoq68v8Ci9gzzOaAAcm0X7"
type input "cxuoq68v8Ci9gzzOaAAcm0X7"
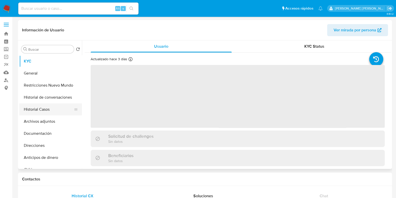
click at [60, 109] on button "Historial Casos" at bounding box center [48, 109] width 59 height 12
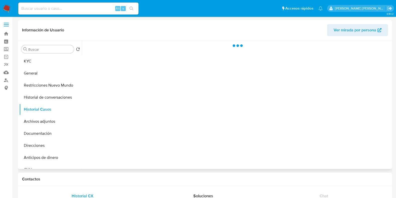
select select "10"
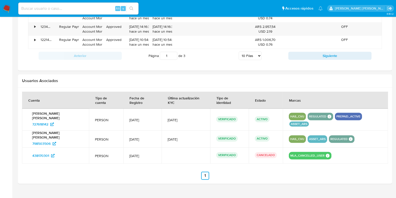
scroll to position [485, 0]
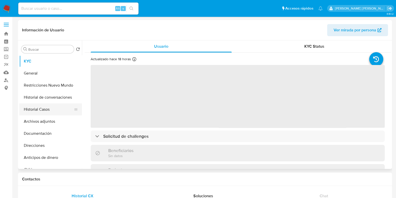
click at [60, 114] on button "Historial Casos" at bounding box center [48, 109] width 59 height 12
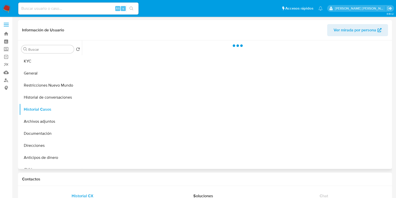
select select "10"
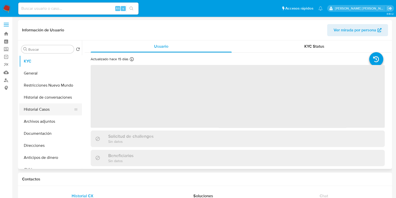
click at [58, 109] on button "Historial Casos" at bounding box center [48, 109] width 59 height 12
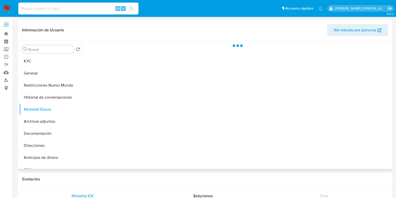
select select "10"
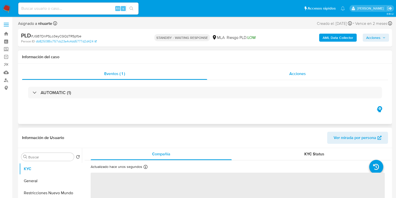
click at [300, 76] on span "Acciones" at bounding box center [297, 74] width 17 height 6
select select "10"
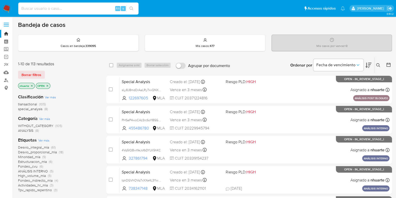
click at [77, 9] on input at bounding box center [78, 8] width 120 height 7
paste input "cxuoq68v8Ci9gzzOaAAcm0X7"
type input "cxuoq68v8Ci9gzzOaAAcm0X7"
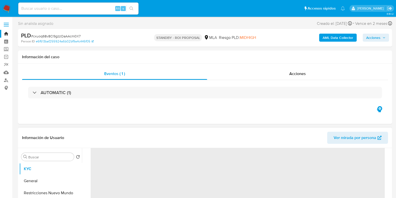
select select "10"
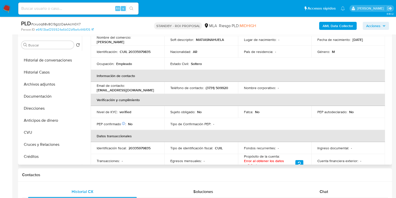
scroll to position [31, 0]
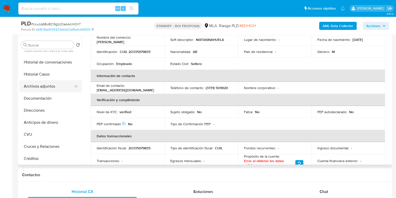
click at [58, 89] on button "Archivos adjuntos" at bounding box center [48, 86] width 59 height 12
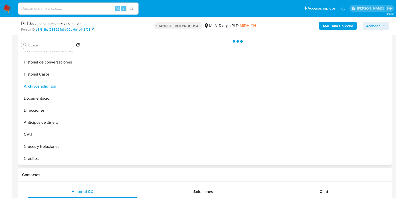
scroll to position [0, 0]
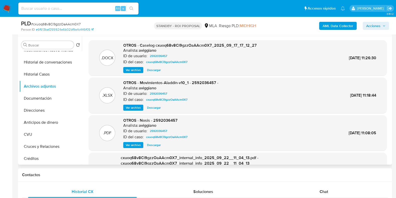
click at [151, 109] on span "Descargar" at bounding box center [154, 107] width 14 height 5
click at [61, 13] on div "Alt s" at bounding box center [78, 9] width 120 height 12
click at [69, 10] on input at bounding box center [78, 8] width 120 height 7
paste input "20467569857"
type input "20467569857"
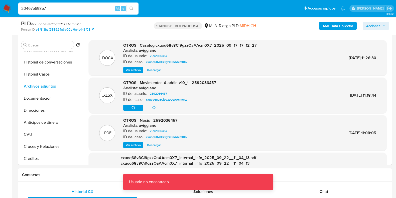
click at [8, 8] on img at bounding box center [7, 8] width 9 height 9
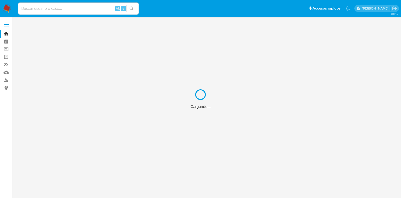
click at [5, 80] on div "Cargando..." at bounding box center [200, 99] width 401 height 198
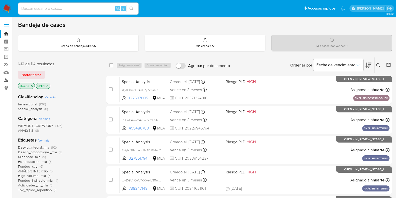
click at [6, 79] on link "Buscador de personas" at bounding box center [30, 80] width 60 height 8
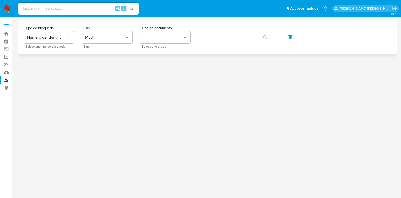
click at [89, 31] on div "Sitio MLU Sitio" at bounding box center [107, 37] width 50 height 22
click at [90, 37] on span "MLU" at bounding box center [104, 37] width 39 height 5
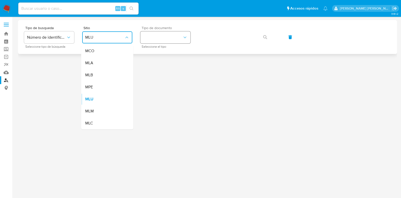
drag, startPoint x: 95, startPoint y: 65, endPoint x: 165, endPoint y: 37, distance: 75.6
click at [95, 65] on div "MLA" at bounding box center [105, 63] width 41 height 12
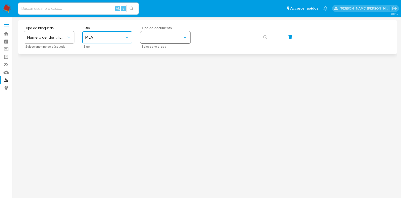
click at [167, 36] on button "identificationType" at bounding box center [165, 37] width 50 height 12
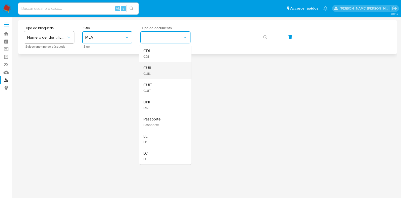
click at [160, 67] on div "CUIL CUIL" at bounding box center [163, 70] width 41 height 17
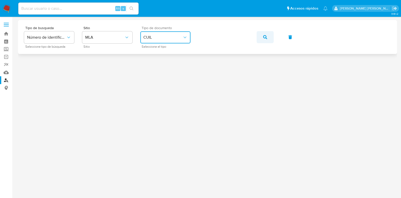
click at [266, 37] on icon "button" at bounding box center [265, 37] width 4 height 4
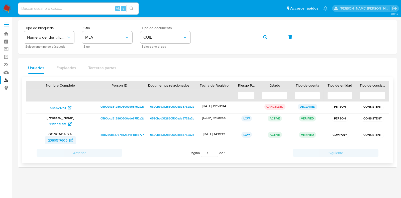
click at [60, 141] on span "2360517605" at bounding box center [58, 140] width 20 height 8
click at [59, 122] on span "229559721" at bounding box center [57, 124] width 17 height 8
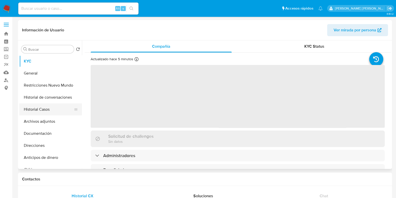
select select "10"
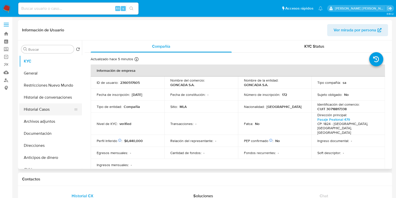
click at [33, 111] on button "Historial Casos" at bounding box center [48, 109] width 59 height 12
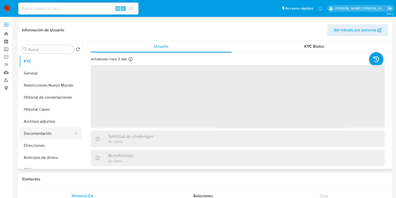
select select "10"
click at [47, 132] on button "Documentación" at bounding box center [48, 133] width 59 height 12
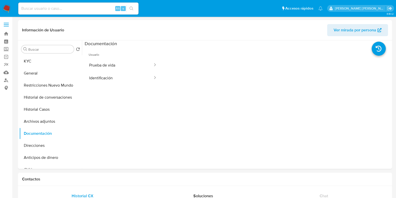
click at [129, 65] on button "Prueba de vida" at bounding box center [119, 65] width 69 height 13
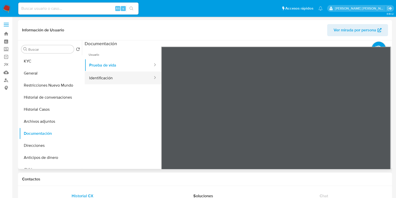
click at [131, 76] on button "Identificación" at bounding box center [119, 77] width 69 height 13
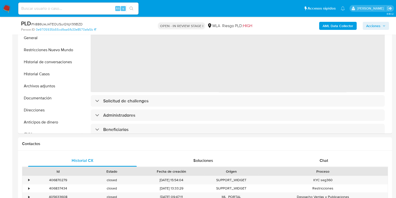
select select "10"
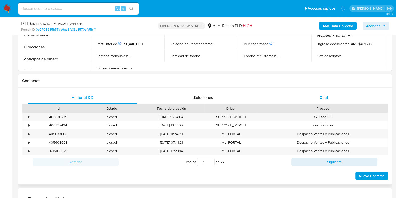
click at [327, 98] on span "Chat" at bounding box center [324, 97] width 9 height 6
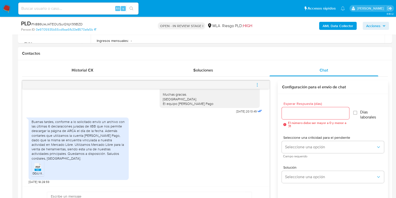
scroll to position [250, 0]
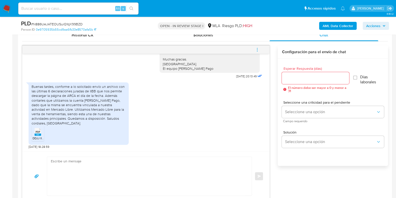
click at [34, 133] on div "PDF PDF" at bounding box center [38, 131] width 11 height 10
paste textarea "Hola, ¡Muchas gracias por tu respuesta! Confirmamos la recepción de la document…"
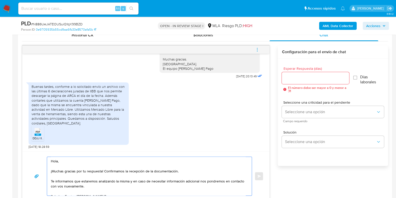
scroll to position [259, 0]
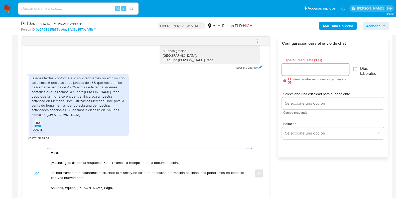
type textarea "Hola, ¡Muchas gracias por tu respuesta! Confirmamos la recepción de la document…"
click at [298, 68] on input "Esperar Respuesta (días)" at bounding box center [315, 69] width 67 height 7
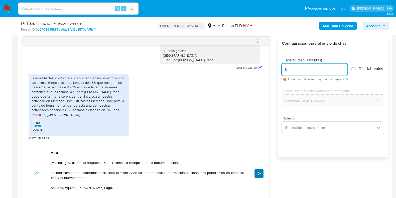
type input "0"
click at [260, 172] on span "Enviar" at bounding box center [260, 173] width 4 height 3
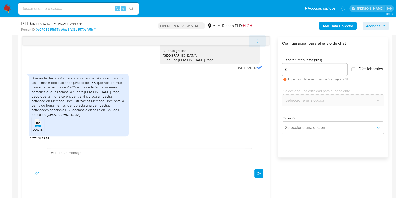
scroll to position [402, 0]
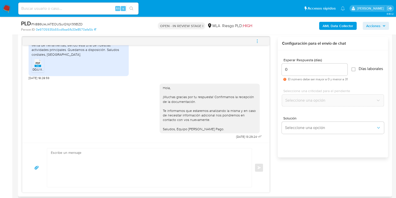
click at [258, 39] on icon "menu-action" at bounding box center [257, 41] width 5 height 5
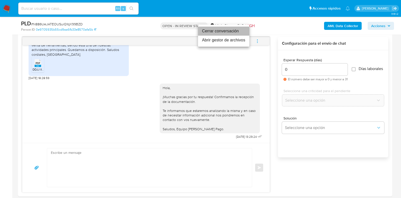
click at [226, 32] on li "Cerrar conversación" at bounding box center [223, 31] width 51 height 9
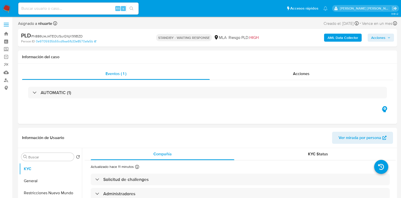
select select "10"
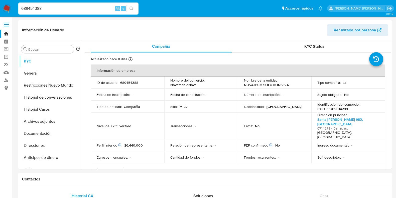
select select "10"
click at [50, 110] on button "Historial Casos" at bounding box center [48, 109] width 59 height 12
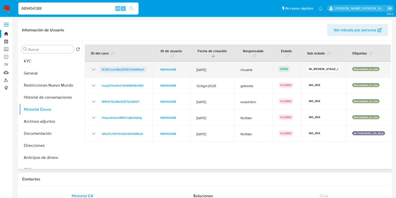
click at [116, 69] on span "0CWCJum46sZE9ZCbYaNlRasT" at bounding box center [123, 69] width 43 height 6
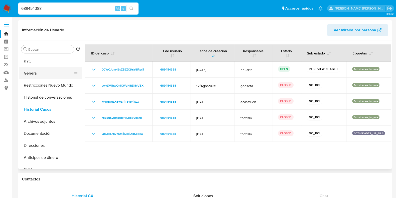
click at [50, 72] on button "General" at bounding box center [48, 73] width 59 height 12
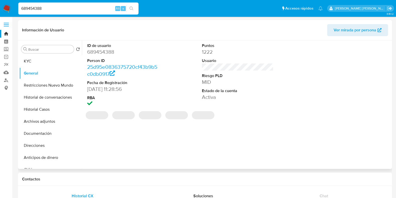
click at [98, 53] on dd "689454388" at bounding box center [123, 51] width 72 height 7
copy dd "689454388"
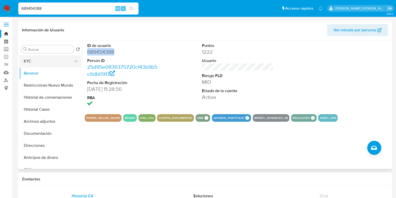
click at [28, 64] on button "KYC" at bounding box center [48, 61] width 59 height 12
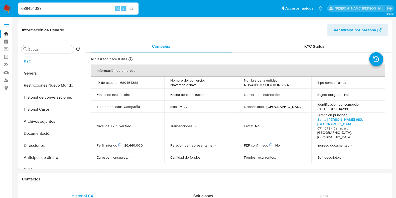
drag, startPoint x: 51, startPoint y: 7, endPoint x: 3, endPoint y: 5, distance: 48.9
click at [3, 5] on nav "Pausado Ver notificaciones 689454388 Alt s Accesos rápidos Presiona las siguien…" at bounding box center [198, 8] width 396 height 17
paste input "1535076"
type input "153507688"
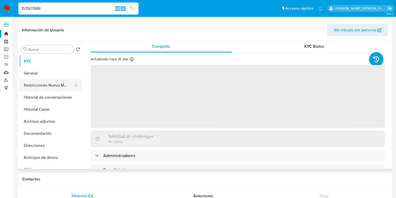
select select "10"
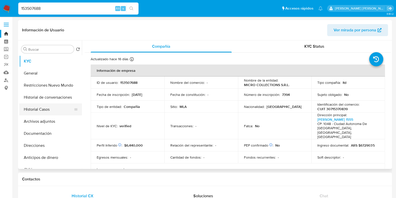
click at [49, 108] on button "Historial Casos" at bounding box center [48, 109] width 59 height 12
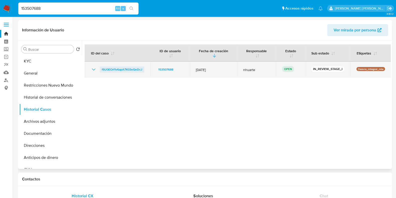
click at [132, 71] on span "f6U0EOrf1v6apA7X03eQeDcJ" at bounding box center [122, 69] width 41 height 6
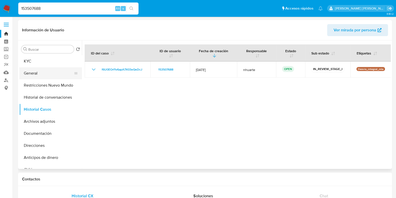
drag, startPoint x: 30, startPoint y: 78, endPoint x: 39, endPoint y: 75, distance: 9.4
click at [30, 78] on button "General" at bounding box center [48, 73] width 59 height 12
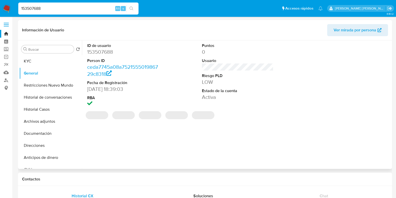
click at [101, 53] on dd "153507688" at bounding box center [123, 51] width 72 height 7
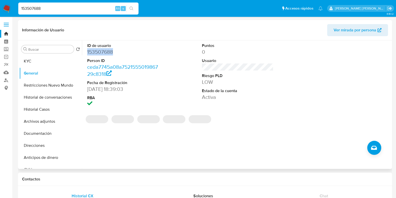
copy dd "153507688"
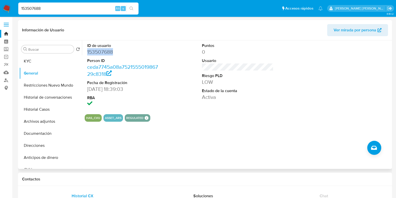
copy dd "153507688"
click at [48, 63] on button "KYC" at bounding box center [48, 61] width 59 height 12
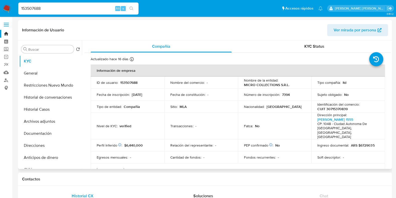
click at [340, 108] on p "CUIT 30715370839" at bounding box center [332, 108] width 30 height 5
copy p "30715370839"
drag, startPoint x: 279, startPoint y: 93, endPoint x: 294, endPoint y: 93, distance: 14.8
click at [294, 93] on div "Número de inscripción : 7394" at bounding box center [275, 94] width 62 height 5
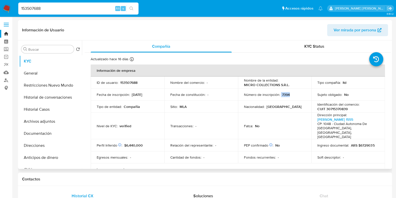
copy div "7394"
click at [48, 131] on button "Documentación" at bounding box center [48, 133] width 59 height 12
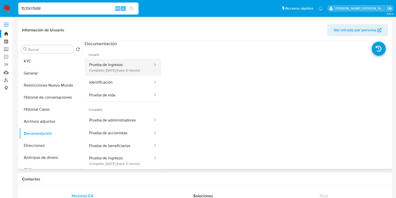
click at [121, 65] on button "Prueba de ingresos Completo: 23/04/2025 (hace 5 meses)" at bounding box center [119, 67] width 69 height 17
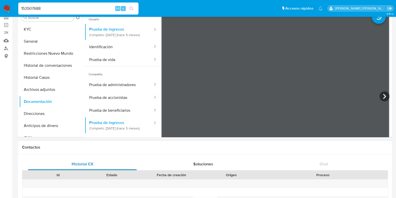
scroll to position [62, 0]
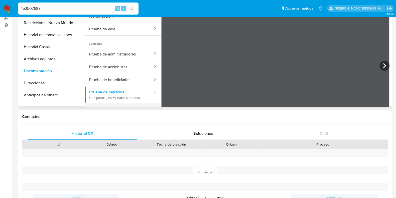
click at [113, 103] on button "Prueba de Representantes legal" at bounding box center [119, 109] width 69 height 13
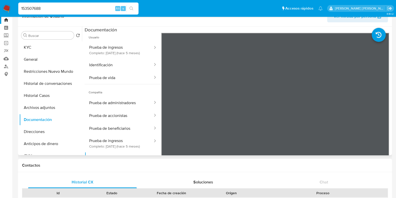
scroll to position [0, 0]
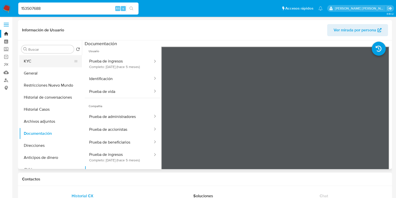
click at [50, 64] on button "KYC" at bounding box center [48, 61] width 59 height 12
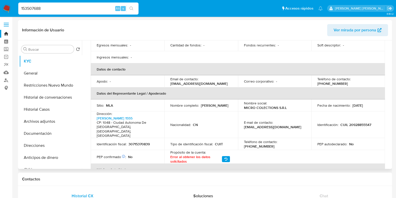
scroll to position [125, 0]
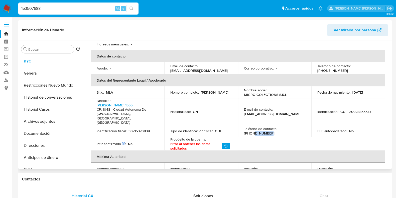
drag, startPoint x: 284, startPoint y: 121, endPoint x: 305, endPoint y: 122, distance: 21.1
click at [305, 125] on td "Teléfono de contacto : (11) 34922808" at bounding box center [275, 131] width 74 height 12
copy p "34922808"
click at [42, 140] on button "Direcciones" at bounding box center [48, 145] width 59 height 12
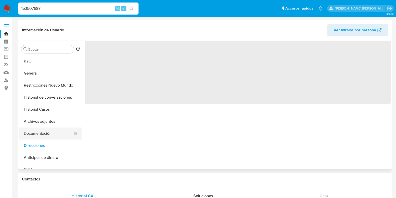
click at [41, 133] on button "Documentación" at bounding box center [48, 133] width 59 height 12
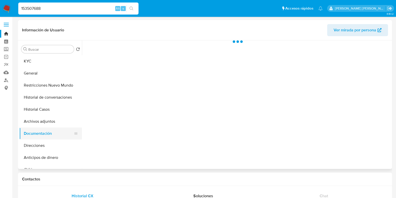
click at [51, 135] on button "Documentación" at bounding box center [48, 133] width 59 height 12
click at [51, 73] on button "General" at bounding box center [48, 73] width 59 height 12
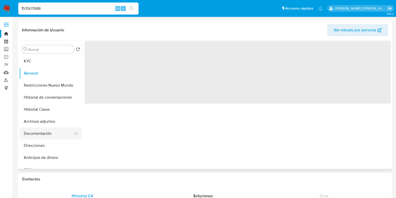
click at [52, 129] on button "Documentación" at bounding box center [48, 133] width 59 height 12
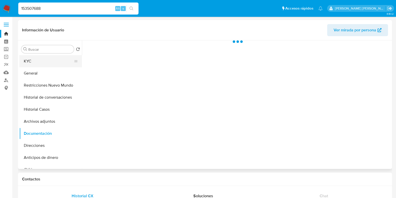
click at [33, 63] on button "KYC" at bounding box center [48, 61] width 59 height 12
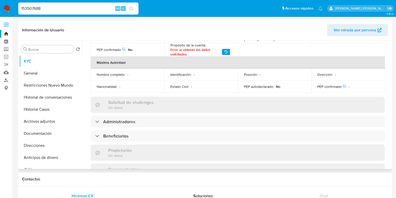
scroll to position [125, 0]
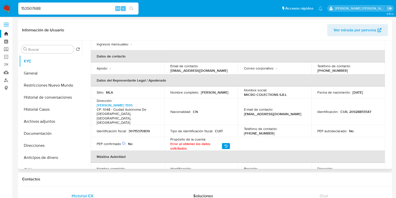
click at [356, 109] on p "CUIL 20928855547" at bounding box center [355, 111] width 31 height 5
copy p "20928855547"
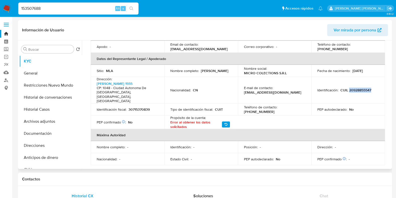
scroll to position [157, 0]
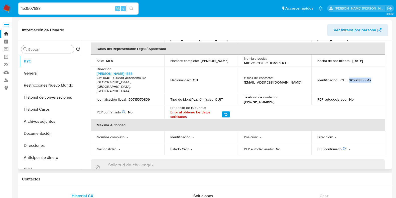
copy p "20928855547"
click at [323, 172] on div "Contactos" at bounding box center [205, 178] width 374 height 13
drag, startPoint x: 47, startPoint y: 8, endPoint x: 16, endPoint y: 7, distance: 30.3
click at [16, 7] on ul "Pausado Ver notificaciones 153507688 Alt s Accesos rápidos Presiona las siguien…" at bounding box center [170, 8] width 309 height 13
paste input "376979166"
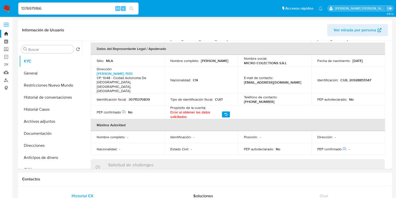
type input "1376979166"
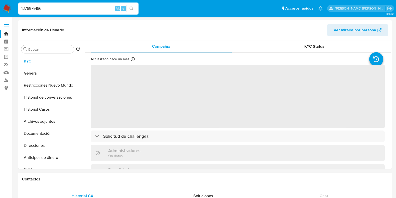
select select "10"
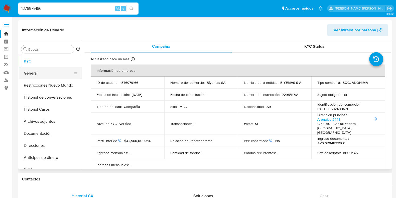
click at [49, 71] on button "General" at bounding box center [48, 73] width 59 height 12
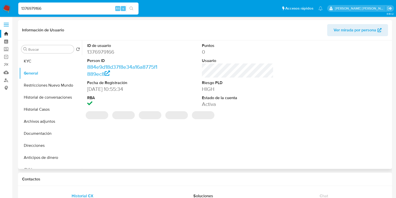
click at [106, 51] on dd "1376979166" at bounding box center [123, 51] width 72 height 7
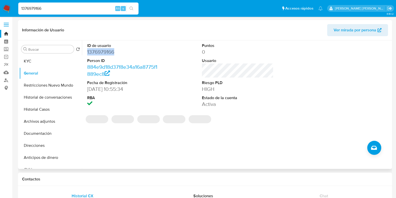
copy dd "1376979166"
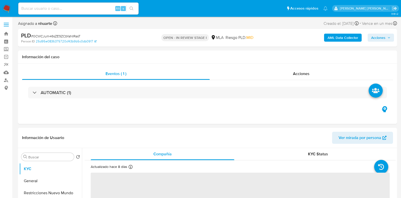
select select "10"
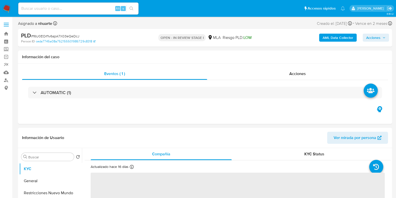
select select "10"
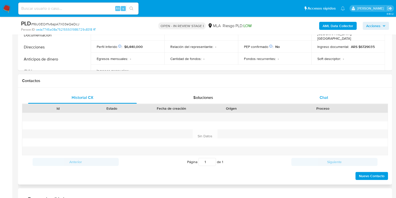
click at [322, 97] on span "Chat" at bounding box center [324, 97] width 9 height 6
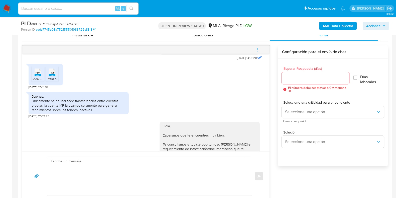
scroll to position [231, 0]
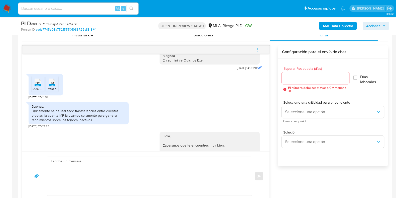
click at [38, 84] on span "PDF" at bounding box center [38, 82] width 5 height 3
click at [50, 84] on span "PDF" at bounding box center [52, 82] width 5 height 3
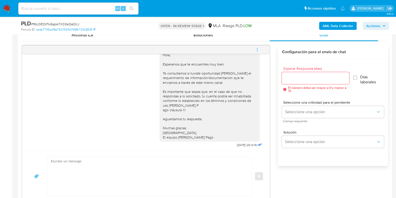
scroll to position [294, 0]
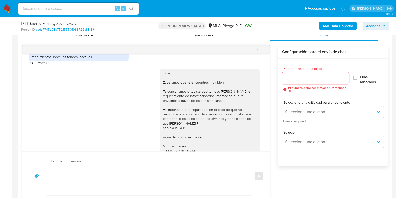
click at [303, 2] on li "Accesos rápidos Presiona las siguientes teclas para acceder a algunas de las fu…" at bounding box center [320, 8] width 34 height 13
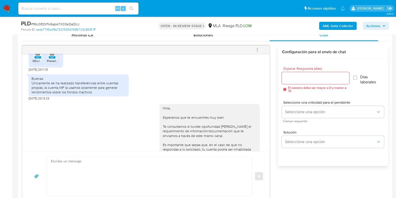
scroll to position [231, 0]
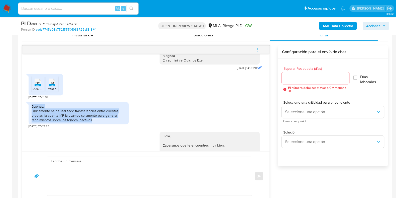
drag, startPoint x: 32, startPoint y: 114, endPoint x: 95, endPoint y: 126, distance: 63.7
click at [95, 122] on div "Buenas. Únicamente se ha realizado transferencias entre cuentas propias, la cue…" at bounding box center [79, 113] width 94 height 18
copy div "Buenas. Únicamente se ha realizado transferencias entre cuentas propias, la cue…"
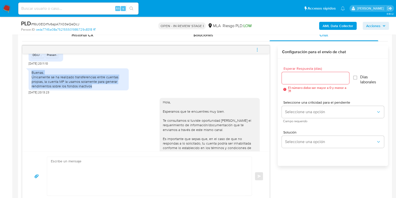
scroll to position [263, 0]
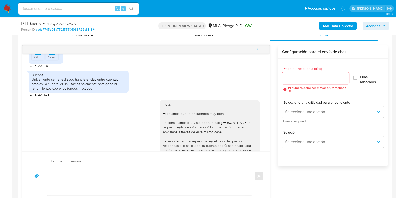
click at [101, 123] on div "Hola, Esperamos que te encuentres muy bien. Te consultamos si tuviste oportunid…" at bounding box center [146, 146] width 235 height 101
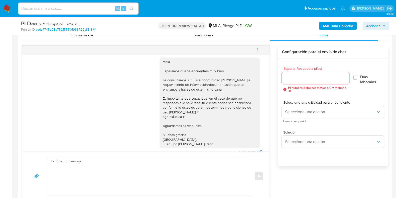
scroll to position [326, 0]
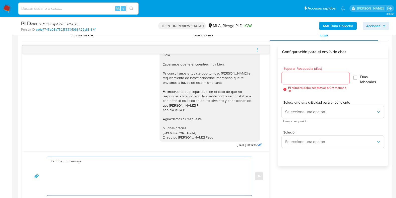
paste textarea "Hola, ¡Muchas gracias por tu respuesta! Confirmamos la recepción de la document…"
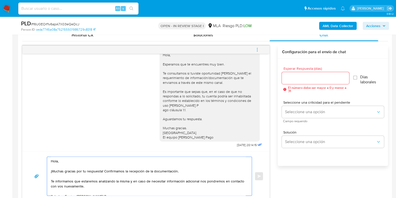
scroll to position [259, 0]
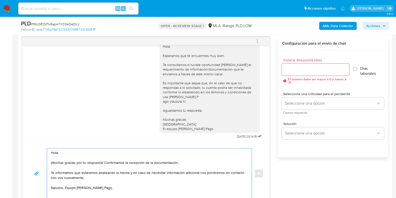
type textarea "Hola, ¡Muchas gracias por tu respuesta! Confirmamos la recepción de la document…"
click at [293, 66] on input "Esperar Respuesta (días)" at bounding box center [315, 69] width 67 height 7
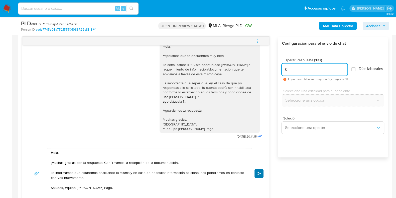
type input "0"
click at [258, 170] on button "Enviar" at bounding box center [259, 173] width 9 height 9
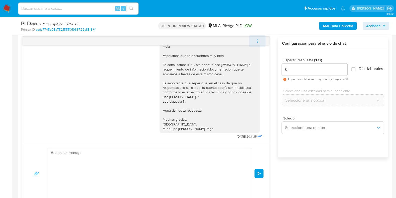
scroll to position [390, 0]
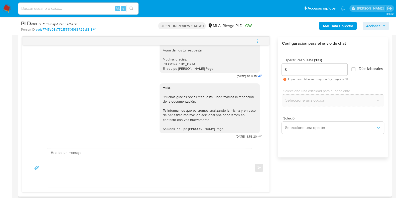
click at [258, 39] on icon "menu-action" at bounding box center [257, 41] width 5 height 5
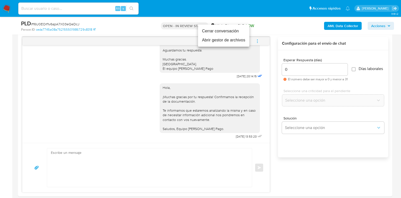
click at [234, 30] on li "Cerrar conversación" at bounding box center [223, 31] width 51 height 9
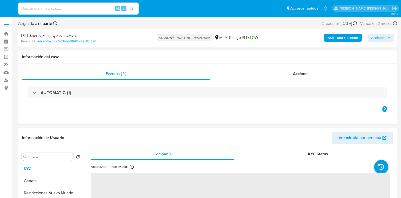
select select "10"
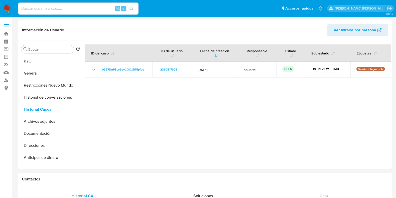
select select "10"
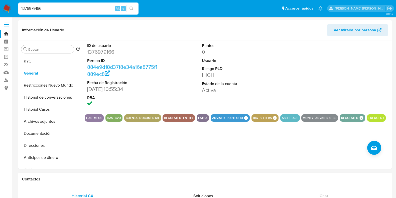
select select "10"
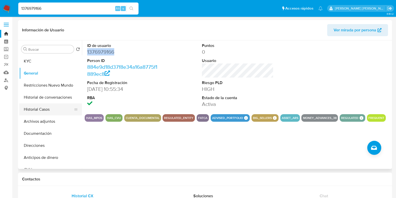
click at [45, 109] on button "Historial Casos" at bounding box center [48, 109] width 59 height 12
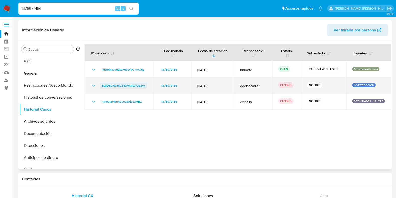
click at [126, 85] on span "3LpD8GAvImC54XVn40AQp3yx" at bounding box center [123, 85] width 43 height 6
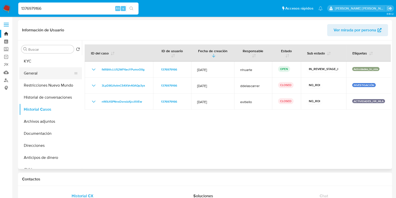
click at [53, 72] on button "General" at bounding box center [48, 73] width 59 height 12
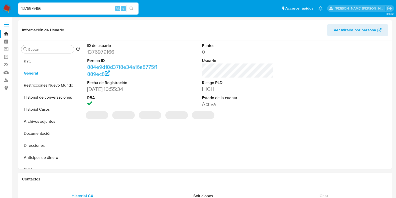
click at [101, 51] on dd "1376979166" at bounding box center [123, 51] width 72 height 7
copy dd "1376979166"
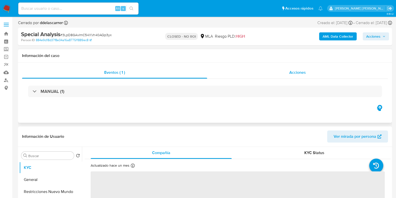
click at [304, 74] on span "Acciones" at bounding box center [297, 72] width 17 height 6
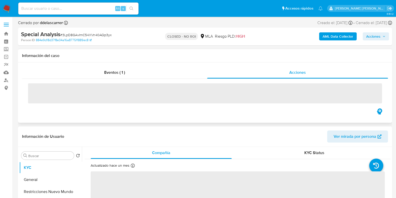
select select "10"
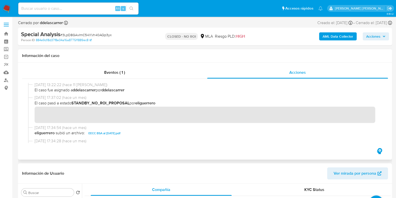
scroll to position [62, 0]
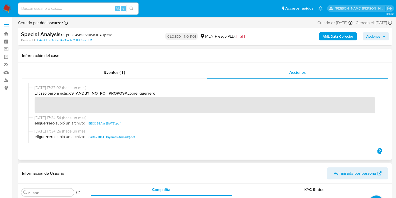
click at [111, 123] on span "EECC BSA al [DATE].pdf" at bounding box center [104, 123] width 32 height 6
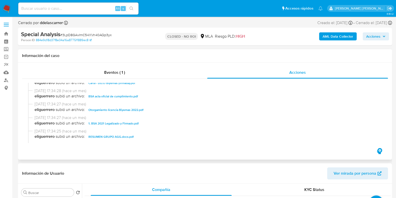
scroll to position [125, 0]
